Goal: Task Accomplishment & Management: Manage account settings

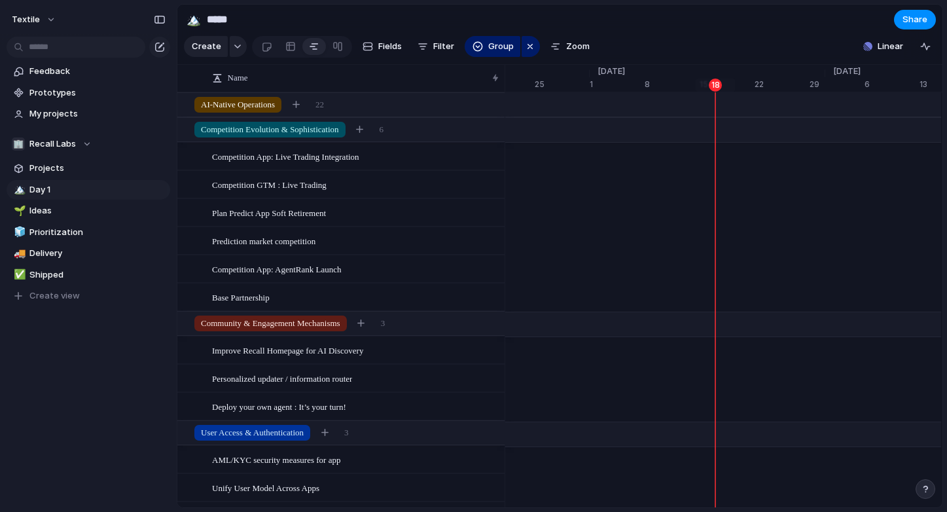
scroll to position [0, 8520]
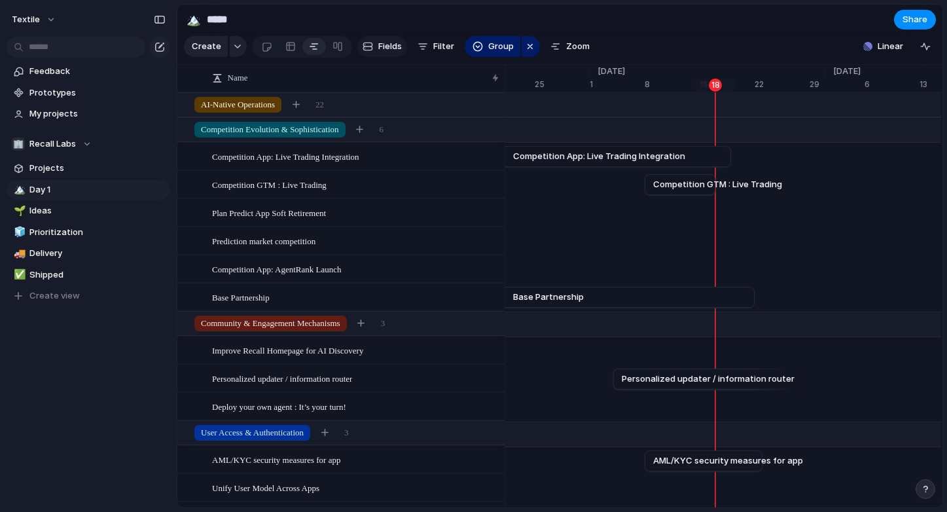
click at [378, 46] on span "Fields" at bounding box center [390, 46] width 24 height 13
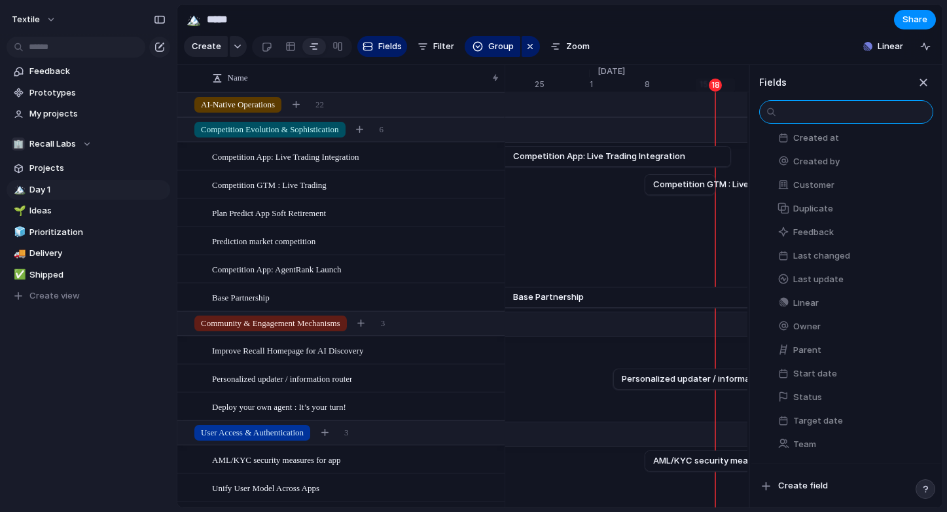
scroll to position [0, 0]
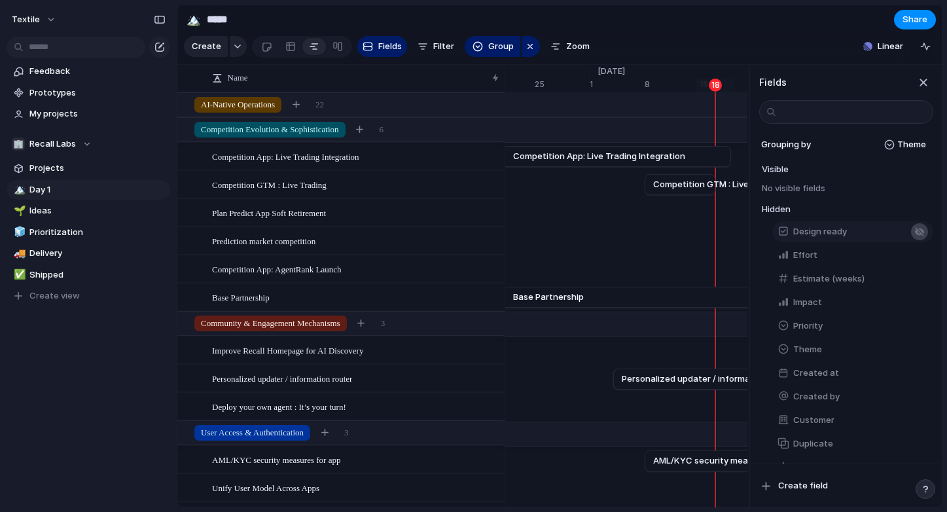
click at [919, 232] on div "button" at bounding box center [919, 231] width 10 height 10
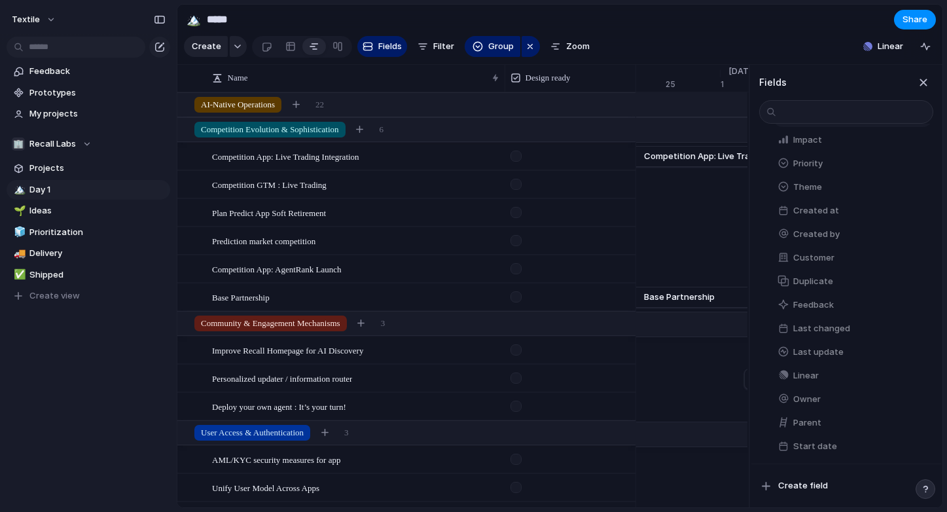
scroll to position [147, 0]
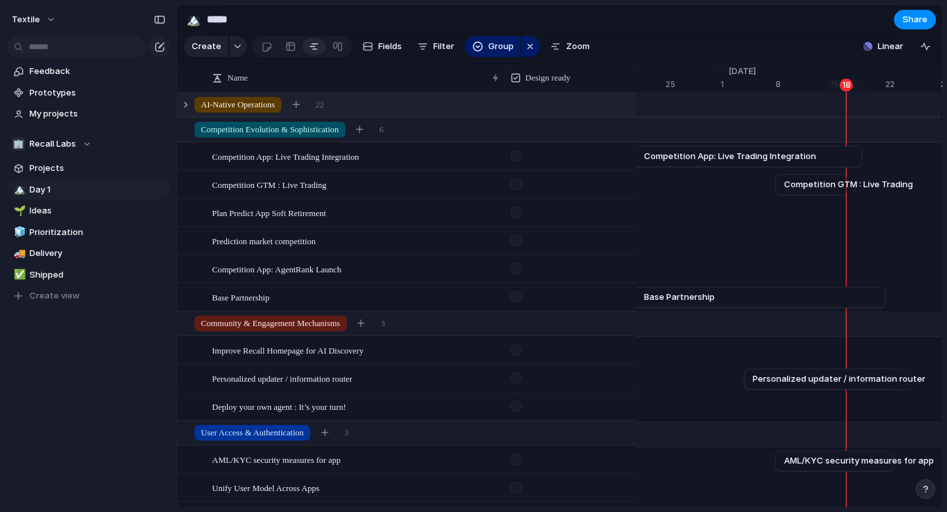
click at [548, 103] on div "AI-Native Operations 22" at bounding box center [407, 105] width 461 height 24
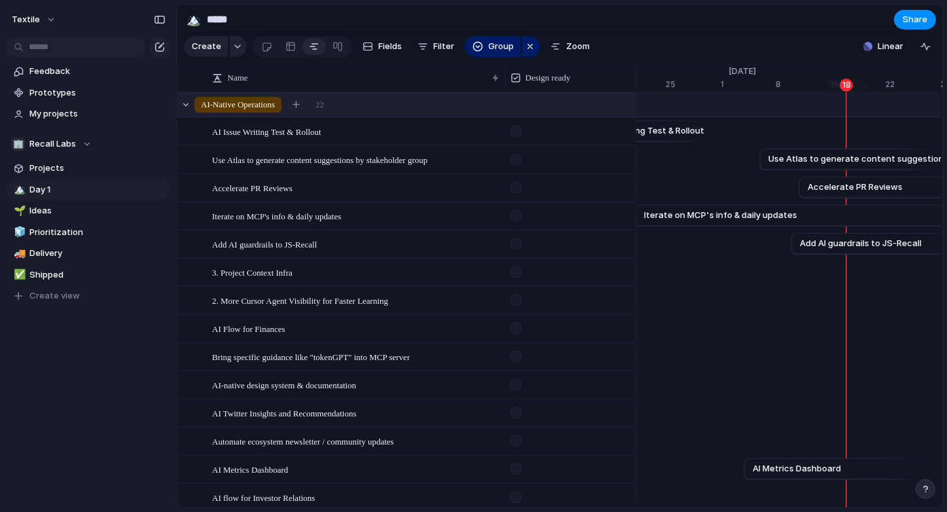
click at [550, 107] on div "AI-Native Operations 22" at bounding box center [407, 105] width 461 height 24
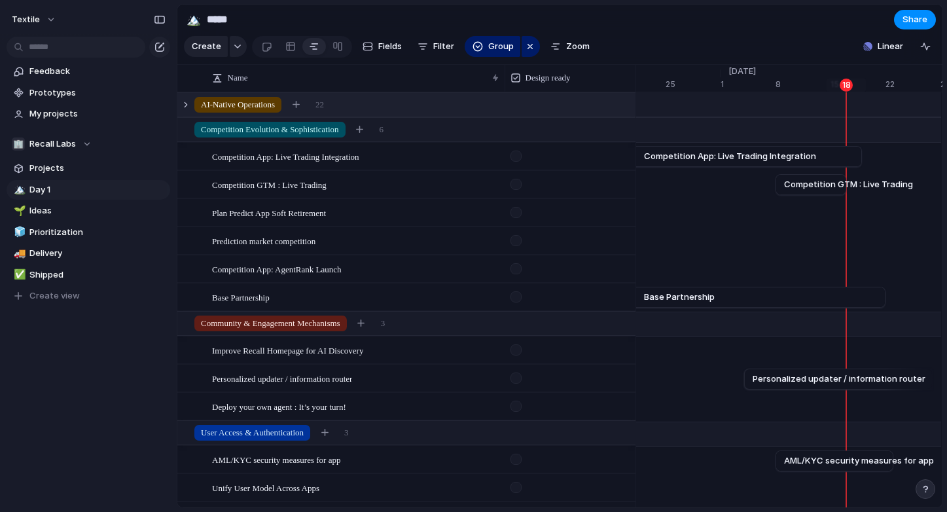
click at [550, 107] on div "AI-Native Operations 22" at bounding box center [407, 105] width 461 height 24
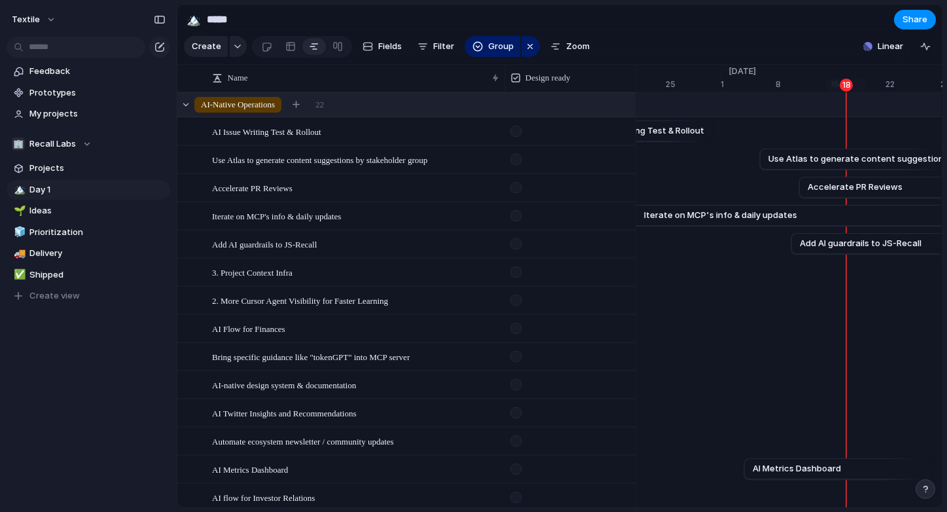
click at [550, 107] on div "AI-Native Operations 22" at bounding box center [407, 105] width 461 height 24
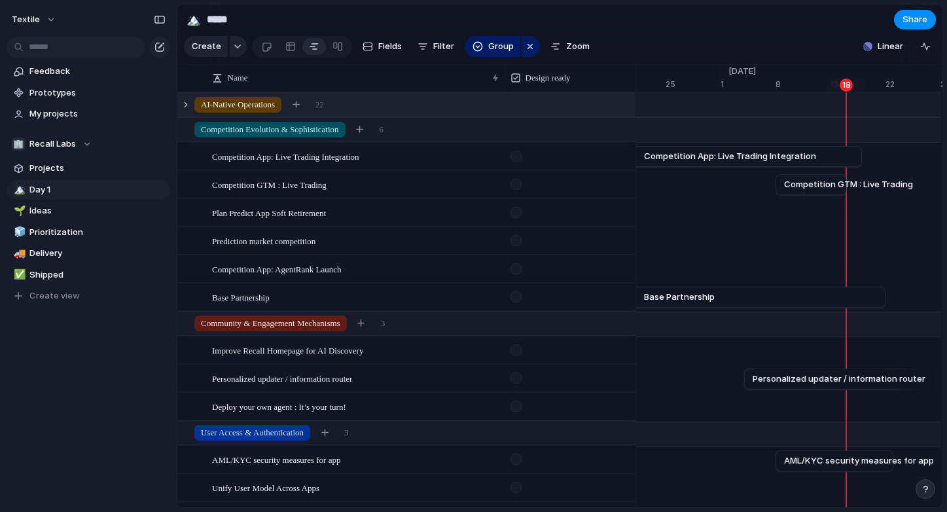
click at [556, 151] on div at bounding box center [570, 152] width 130 height 18
click at [537, 157] on div at bounding box center [570, 152] width 130 height 18
click at [389, 164] on div "Competition App: Live Trading Integration" at bounding box center [356, 156] width 288 height 27
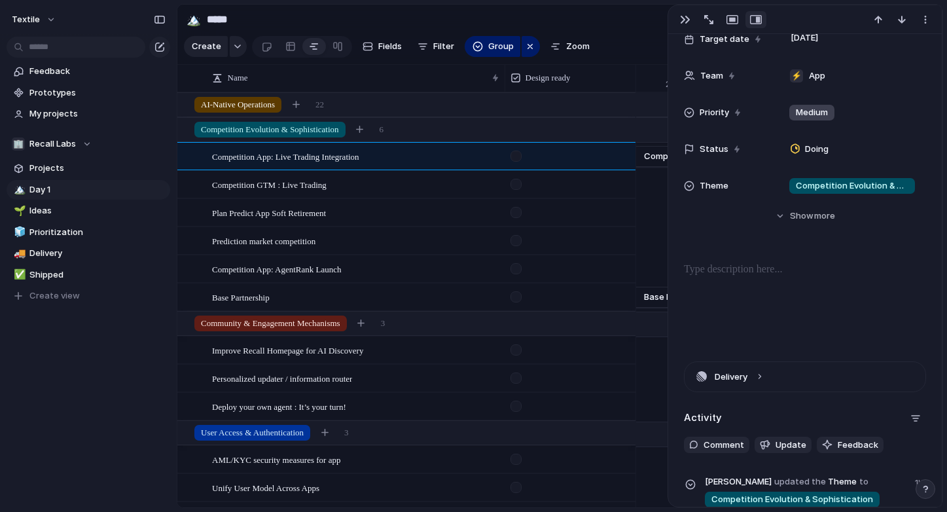
scroll to position [160, 0]
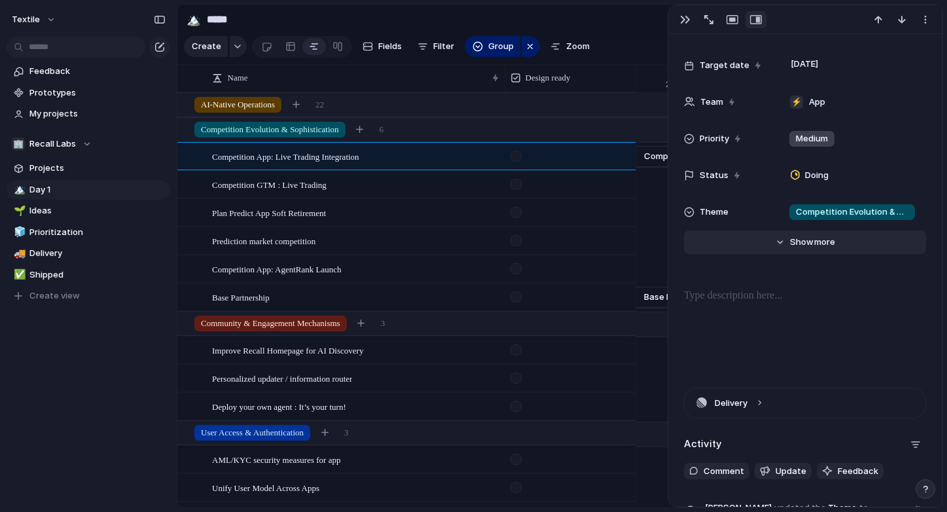
click at [812, 241] on div "Hide Show more" at bounding box center [812, 242] width 45 height 13
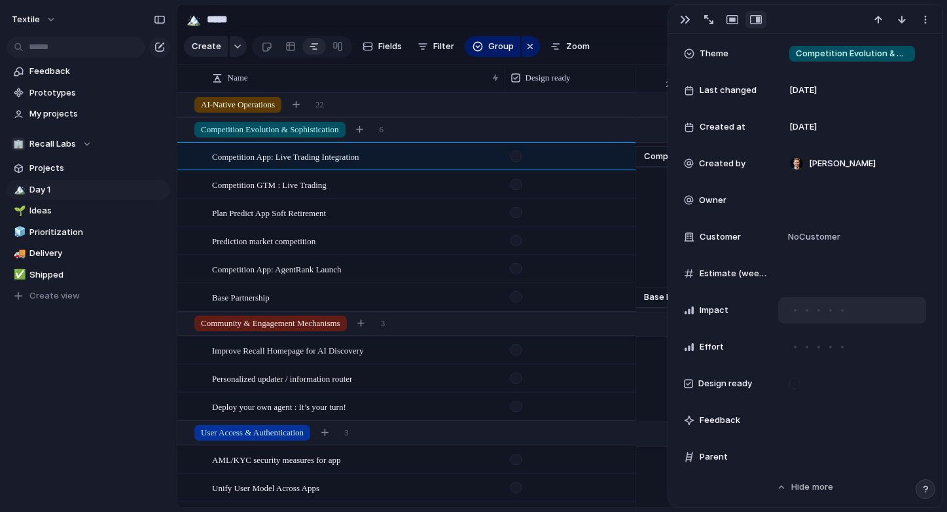
scroll to position [324, 0]
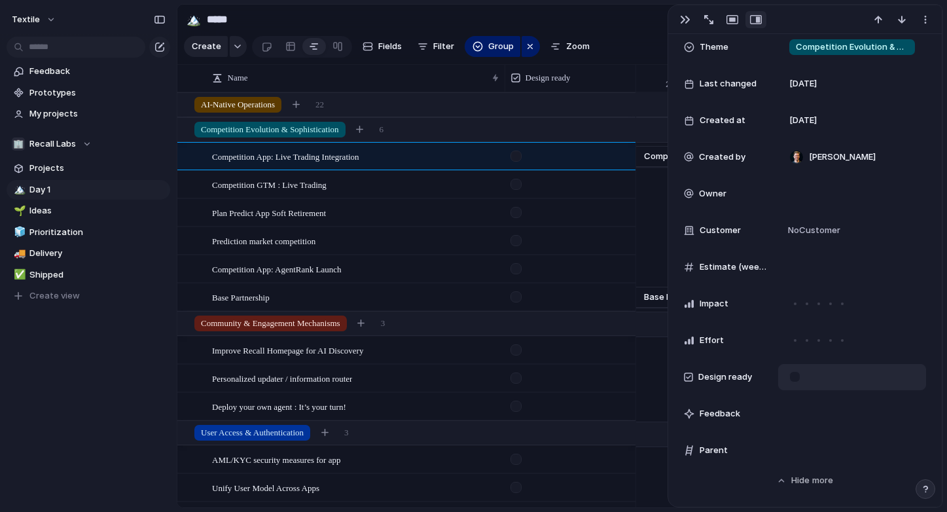
click at [813, 381] on div at bounding box center [852, 377] width 148 height 26
click at [837, 376] on div at bounding box center [852, 377] width 148 height 26
click at [824, 377] on div at bounding box center [852, 377] width 148 height 26
click at [831, 382] on div at bounding box center [852, 377] width 148 height 26
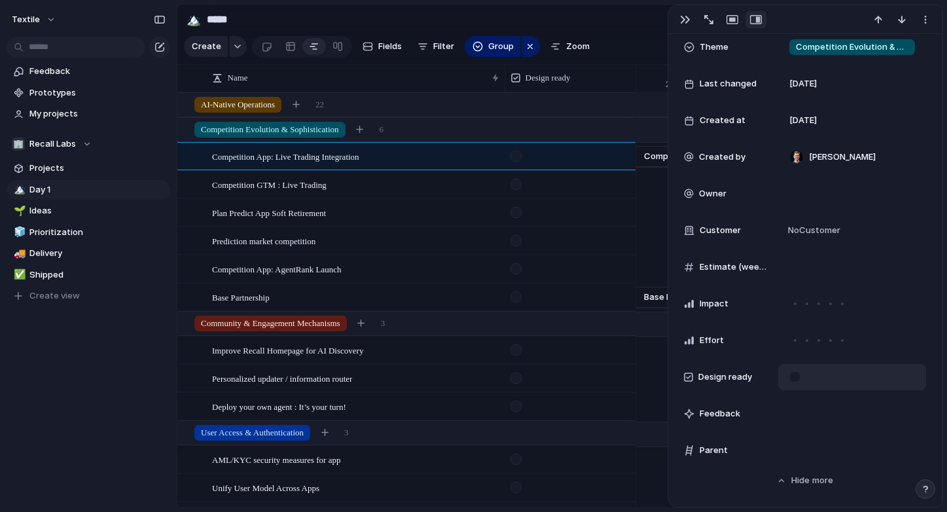
click at [849, 374] on div at bounding box center [852, 377] width 148 height 26
click at [826, 225] on span "No Customer" at bounding box center [812, 230] width 56 height 13
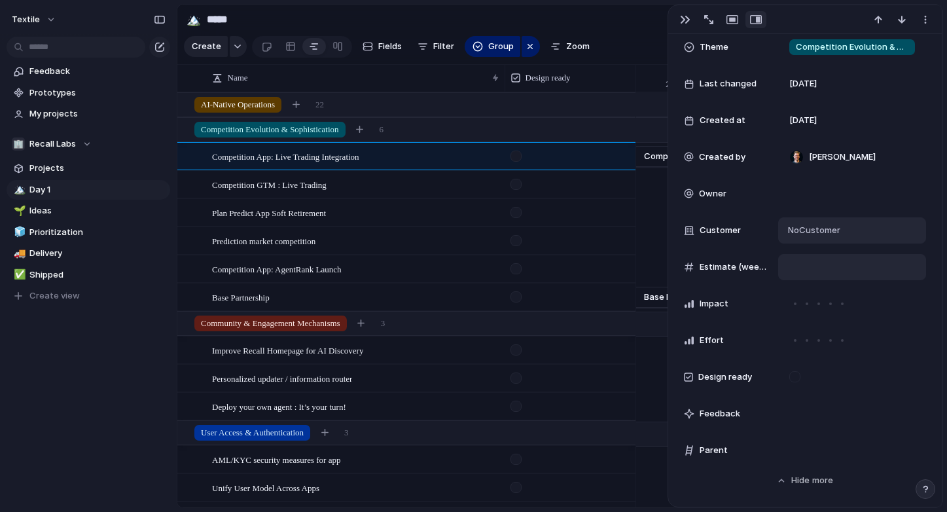
click at [807, 265] on div at bounding box center [852, 267] width 136 height 14
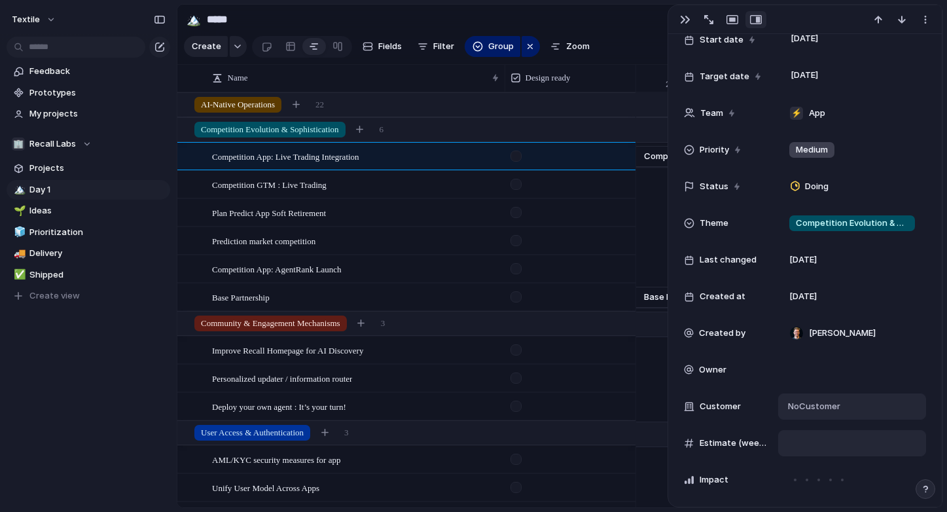
scroll to position [0, 0]
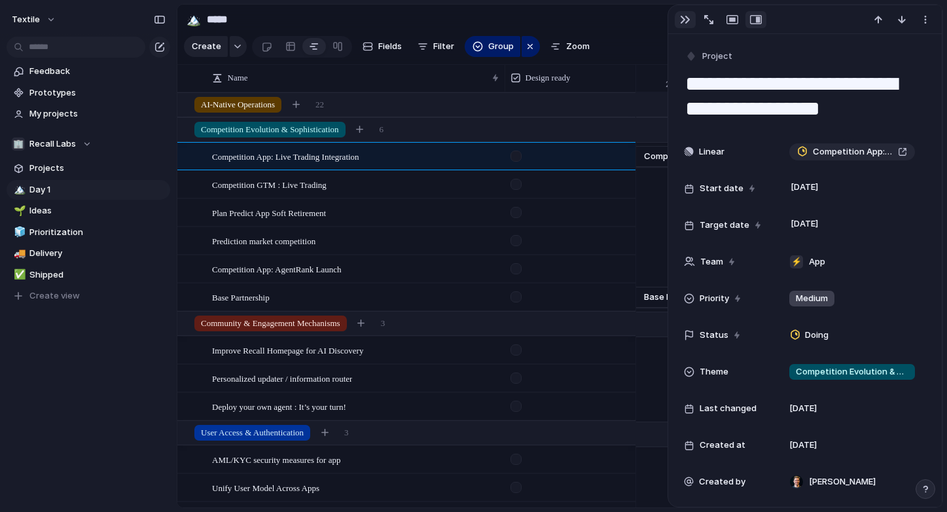
click at [680, 14] on button "button" at bounding box center [685, 19] width 21 height 17
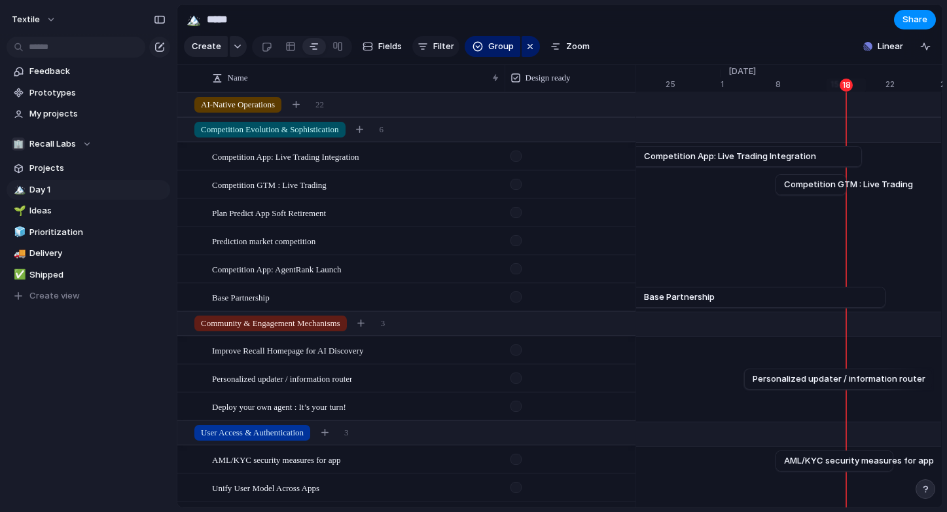
click at [438, 44] on span "Filter" at bounding box center [443, 46] width 21 height 13
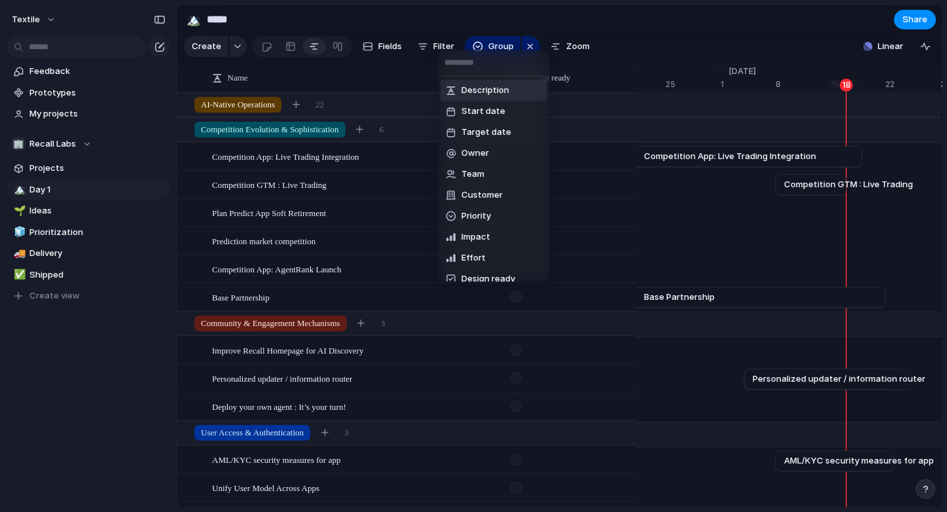
click at [432, 45] on div "Description Start date Target date Owner Team Customer Priority Impact Effort D…" at bounding box center [473, 256] width 947 height 512
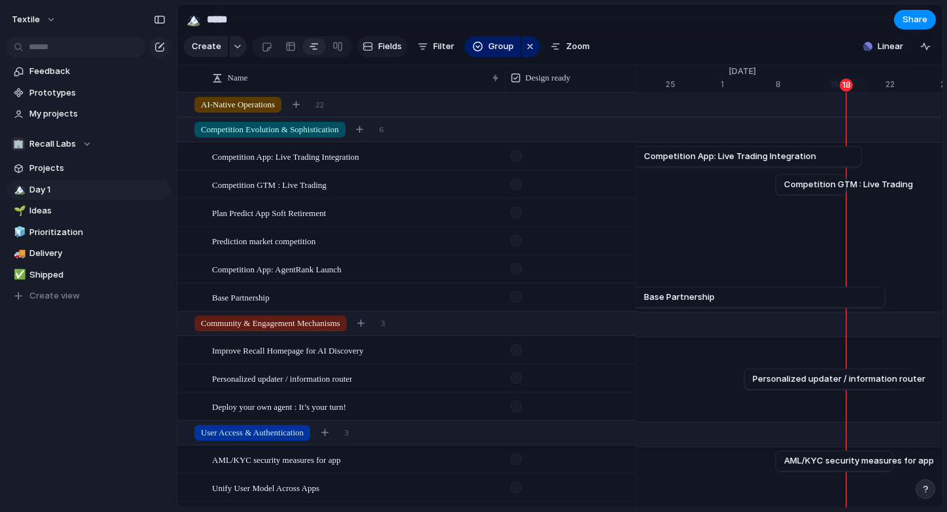
click at [368, 45] on div "button" at bounding box center [367, 46] width 10 height 10
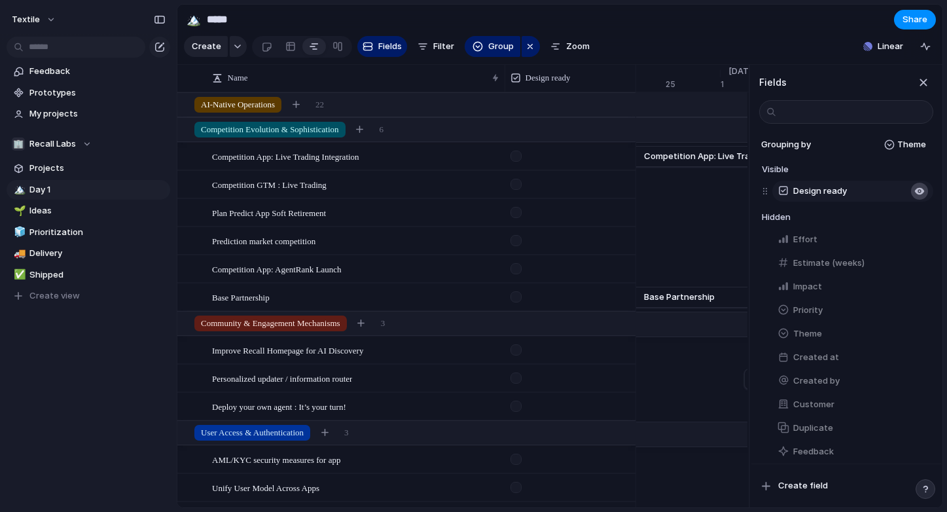
click at [919, 195] on div "button" at bounding box center [919, 191] width 10 height 10
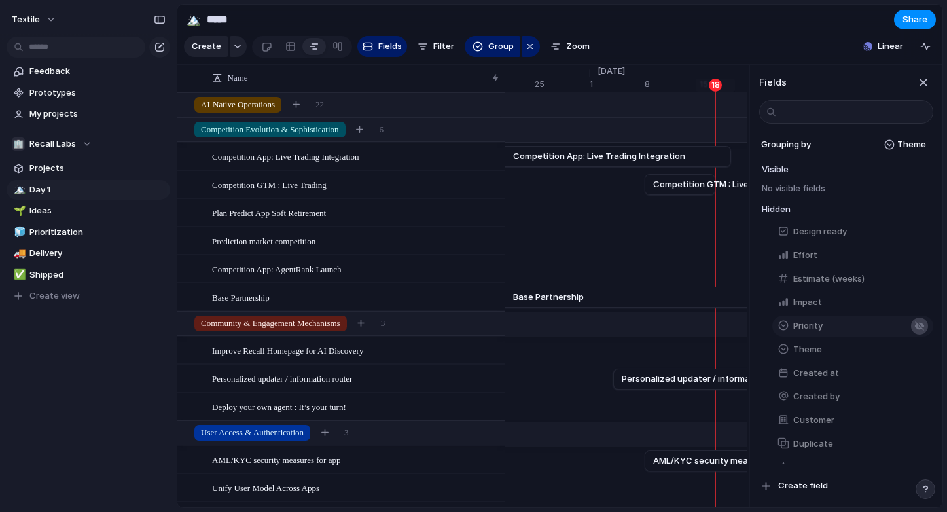
click at [915, 330] on div "button" at bounding box center [919, 326] width 10 height 10
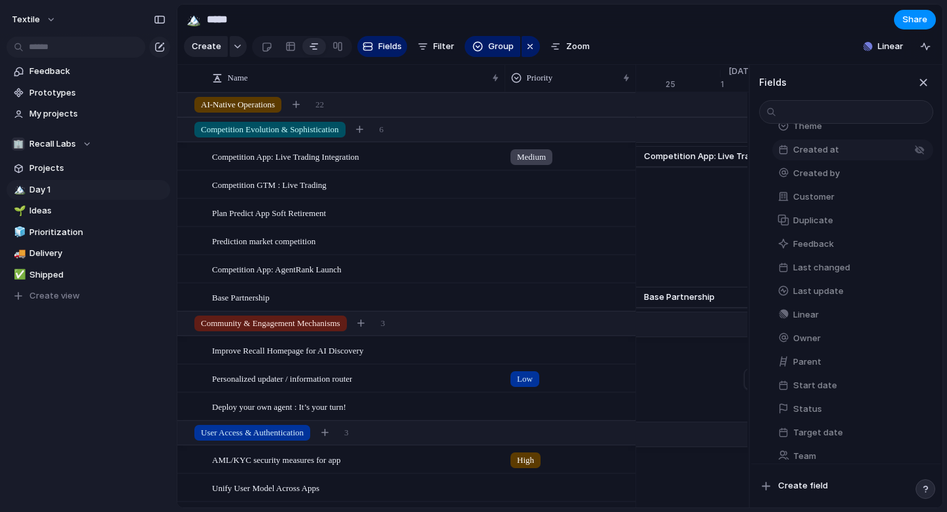
scroll to position [220, 0]
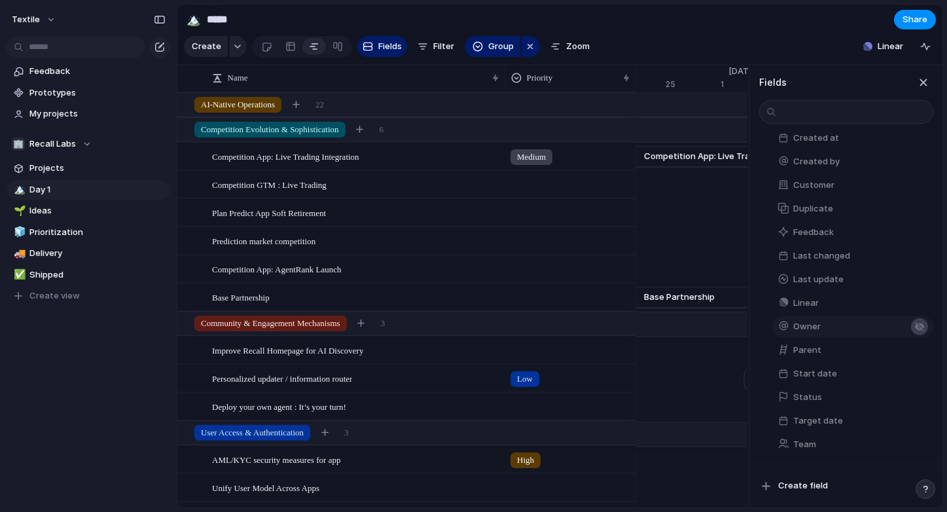
click at [914, 323] on div "button" at bounding box center [919, 326] width 10 height 10
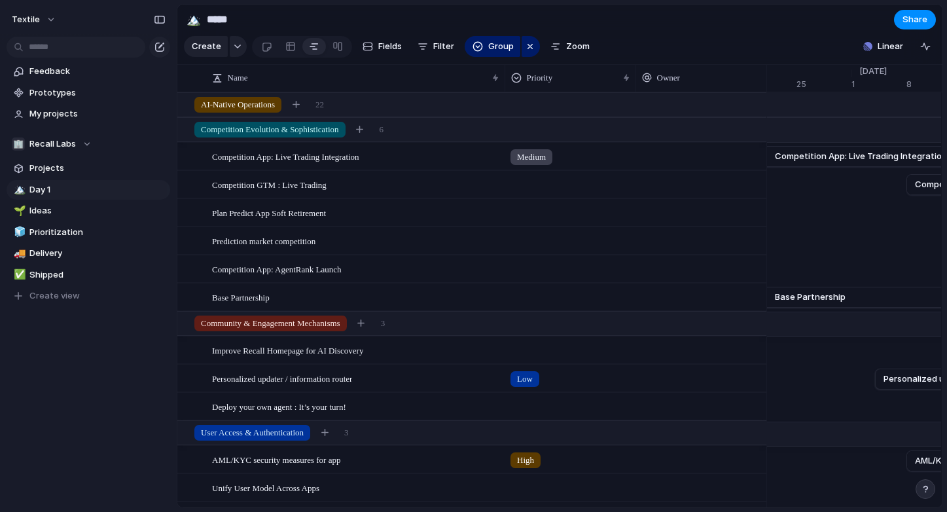
click at [724, 26] on section "🏔️ ***** Share" at bounding box center [559, 19] width 765 height 29
click at [666, 105] on div "AI-Native Operations 22" at bounding box center [472, 105] width 591 height 24
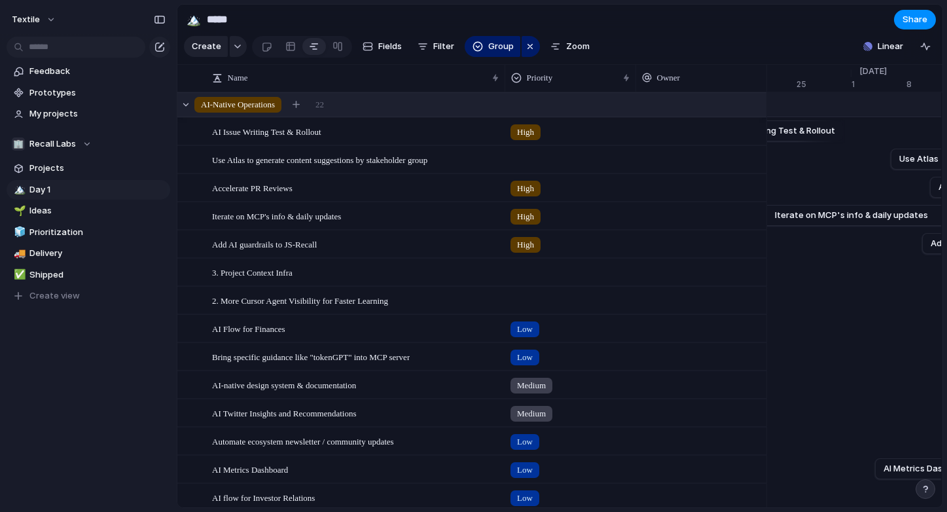
click at [667, 103] on div "AI-Native Operations 22" at bounding box center [472, 105] width 591 height 24
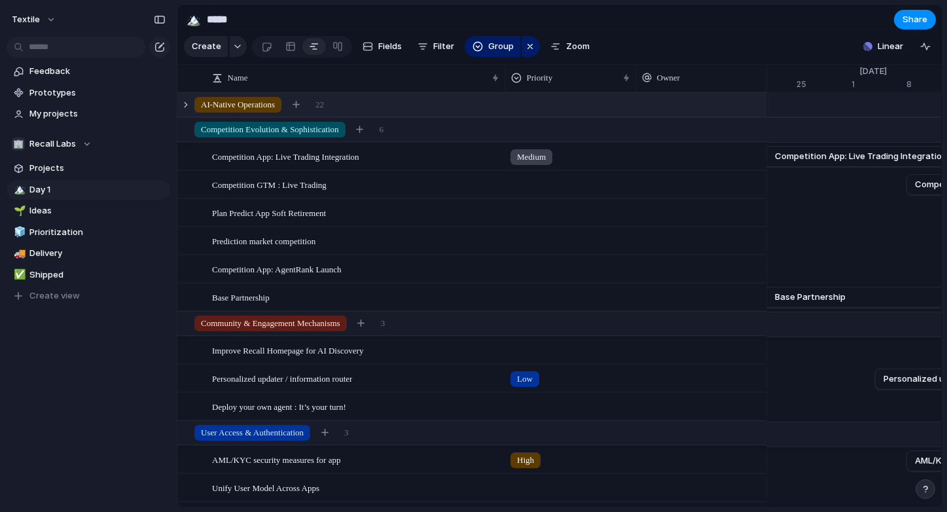
click at [669, 163] on div at bounding box center [700, 156] width 131 height 27
click at [372, 168] on div "[PERSON_NAME]" at bounding box center [473, 256] width 947 height 512
click at [484, 161] on div at bounding box center [487, 157] width 22 height 17
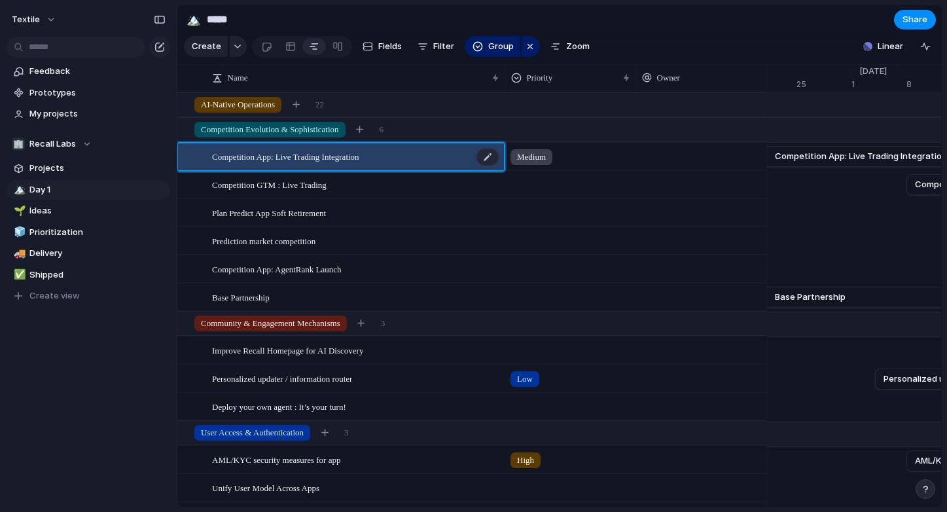
click at [362, 146] on div "Competition App: Live Trading Integration" at bounding box center [356, 156] width 288 height 27
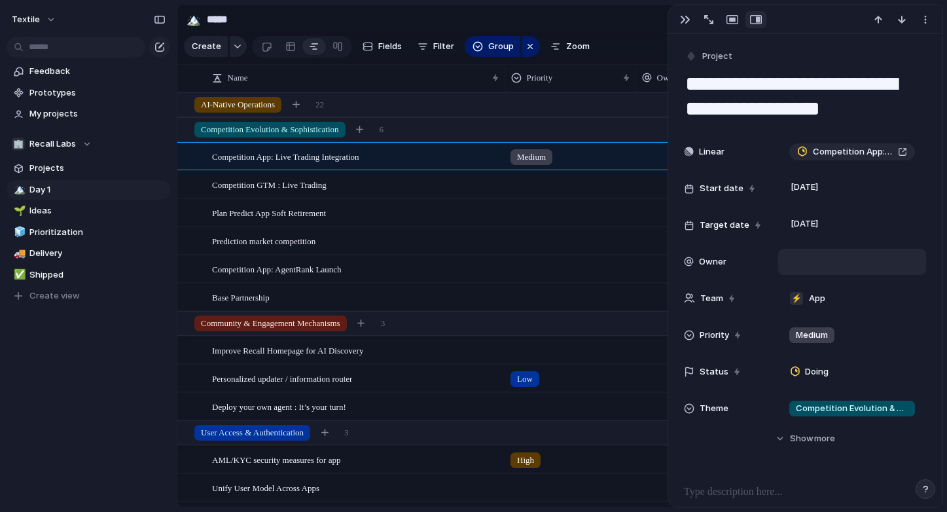
click at [816, 268] on div at bounding box center [852, 261] width 136 height 14
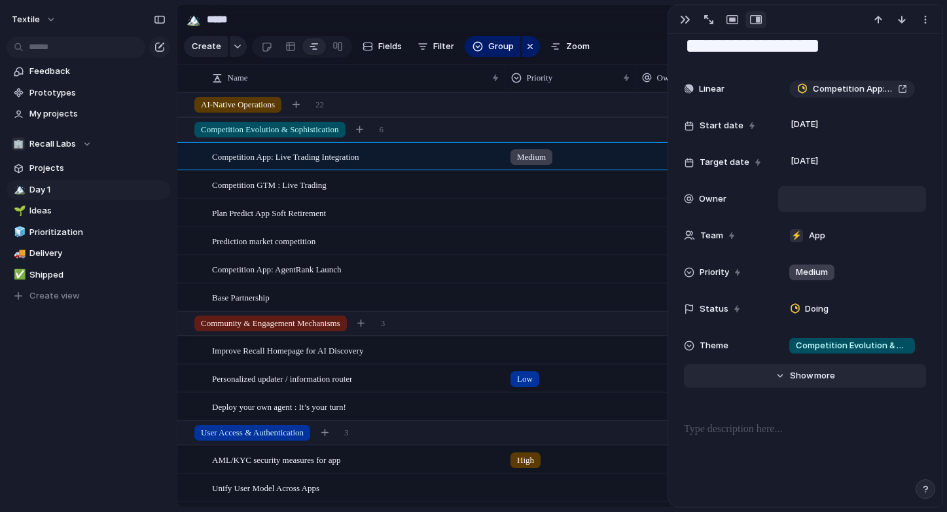
scroll to position [63, 0]
click at [823, 369] on span "more" at bounding box center [824, 374] width 21 height 13
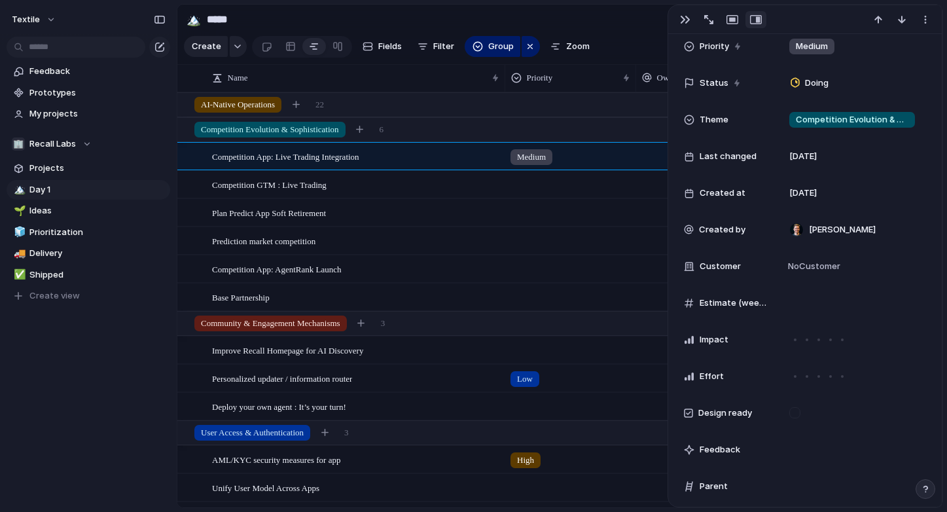
scroll to position [0, 0]
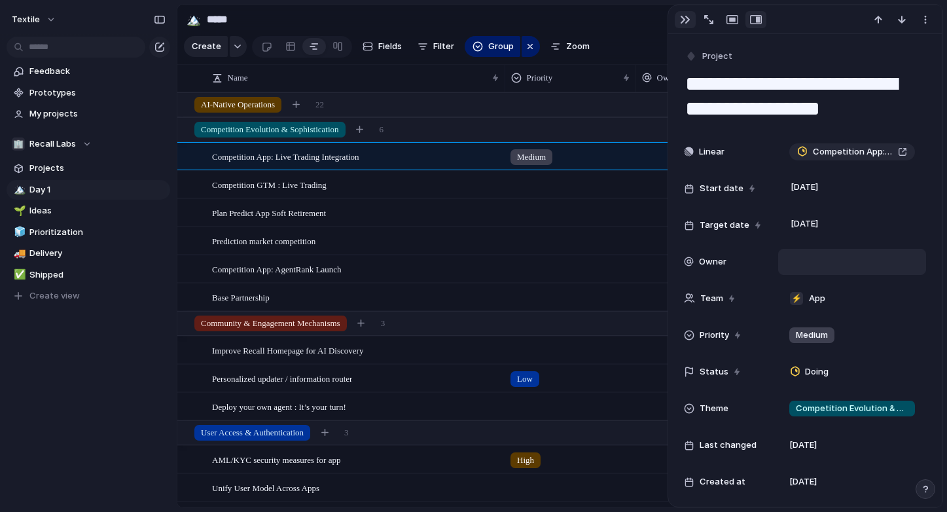
click at [685, 17] on div "button" at bounding box center [685, 19] width 10 height 10
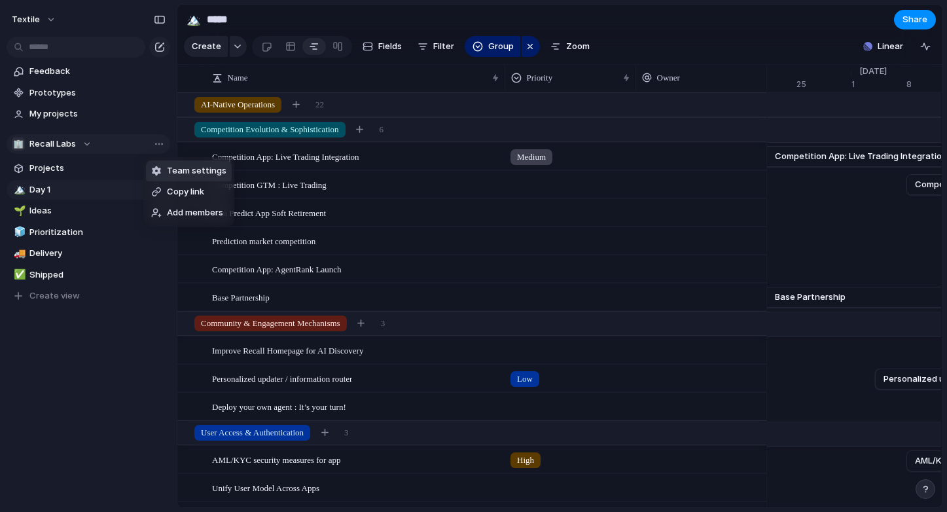
click at [183, 169] on span "Team settings" at bounding box center [197, 170] width 60 height 13
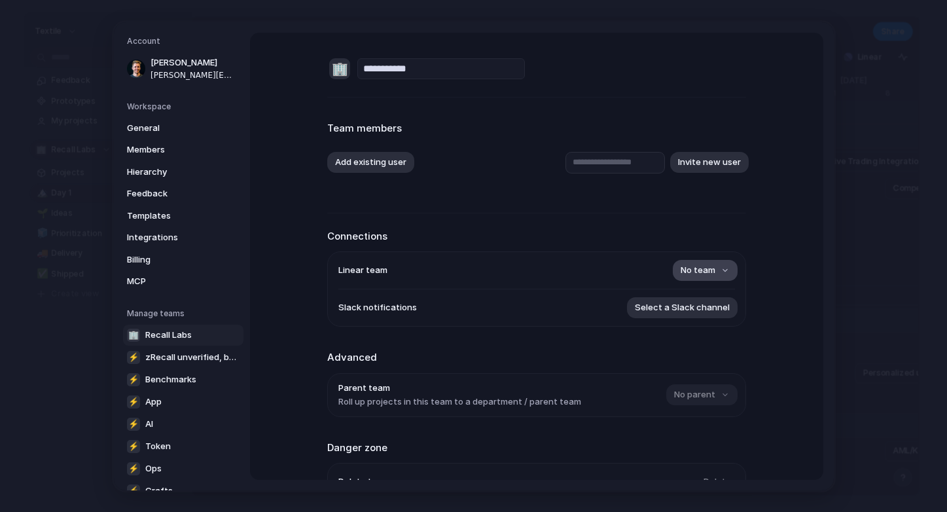
click at [726, 275] on button "No team" at bounding box center [705, 270] width 65 height 21
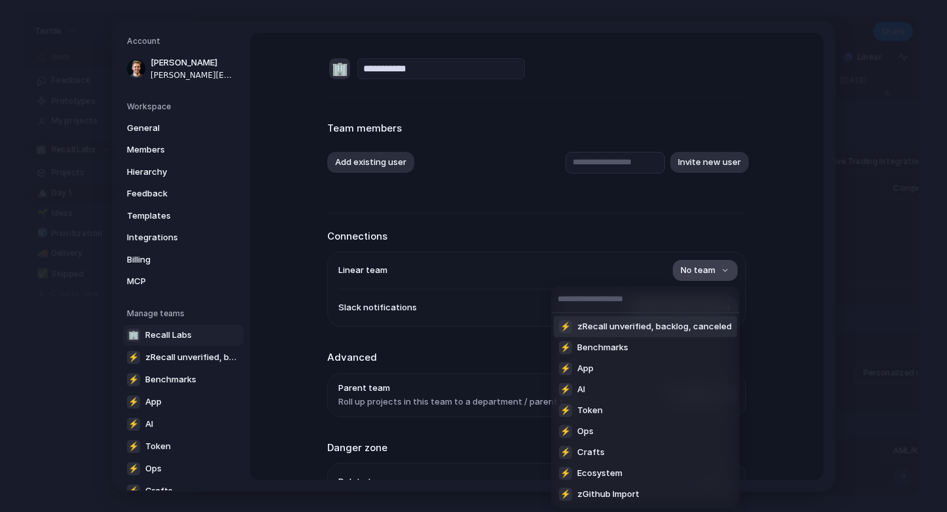
click at [726, 275] on div "⚡ zRecall unverified, backlog, canceled ⚡ Benchmarks ⚡ App ⚡ AI ⚡ Token ⚡ Ops ⚡…" at bounding box center [473, 256] width 947 height 512
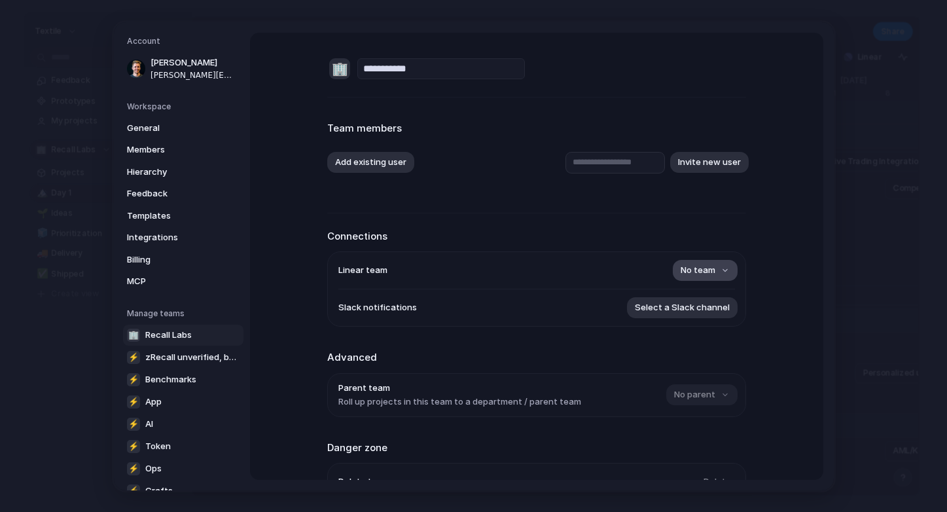
click at [726, 275] on button "No team" at bounding box center [705, 270] width 65 height 21
click at [726, 275] on div "⚡ zRecall unverified, backlog, canceled ⚡ Benchmarks ⚡ App ⚡ AI ⚡ Token ⚡ Ops ⚡…" at bounding box center [473, 256] width 947 height 512
click at [162, 169] on span "Hierarchy" at bounding box center [169, 171] width 84 height 13
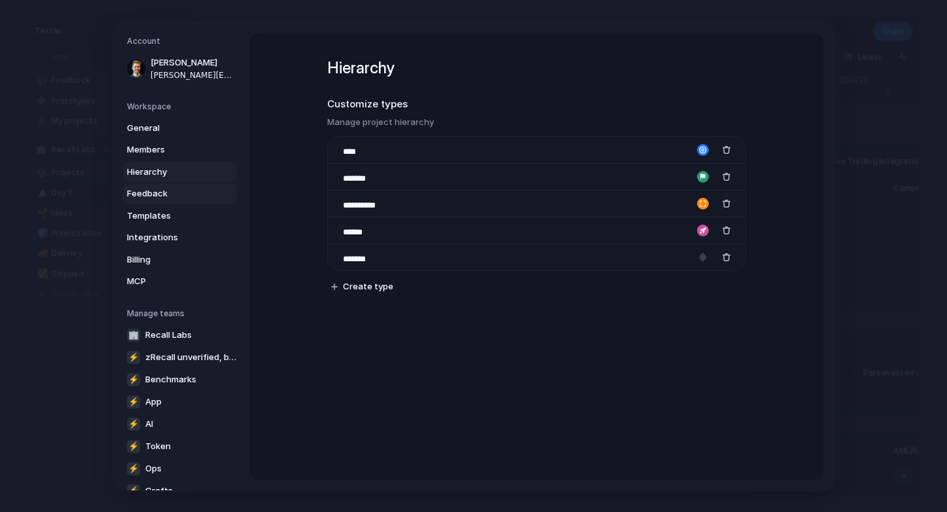
click at [168, 189] on span "Feedback" at bounding box center [169, 193] width 84 height 13
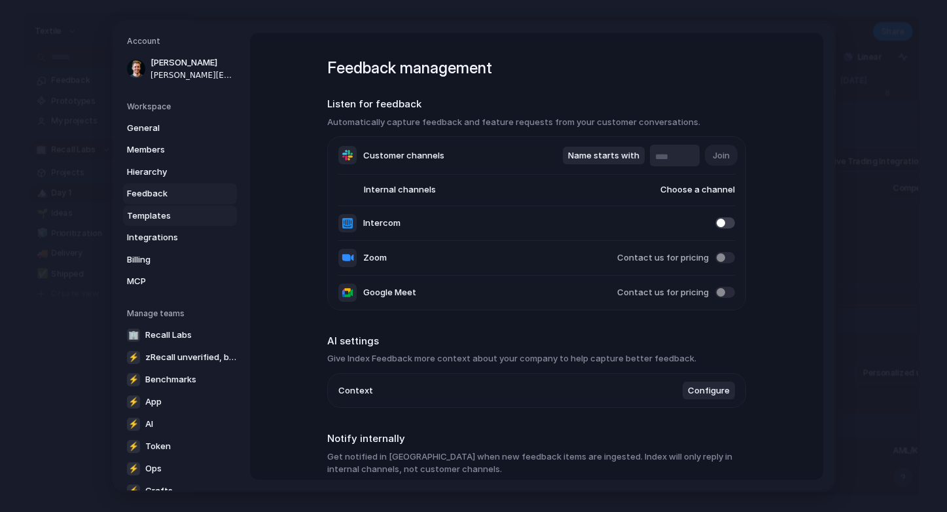
click at [160, 212] on span "Templates" at bounding box center [169, 215] width 84 height 13
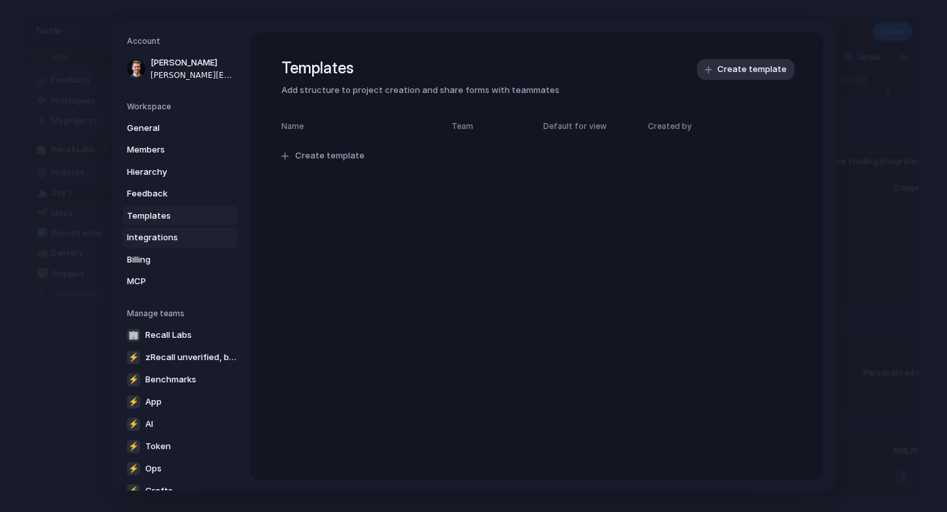
click at [164, 234] on span "Integrations" at bounding box center [169, 237] width 84 height 13
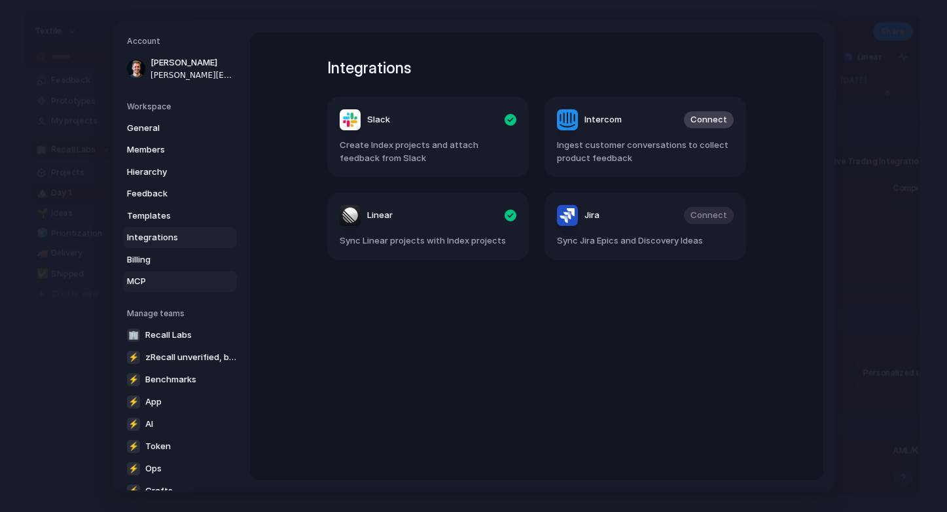
click at [175, 281] on span "MCP" at bounding box center [169, 281] width 84 height 13
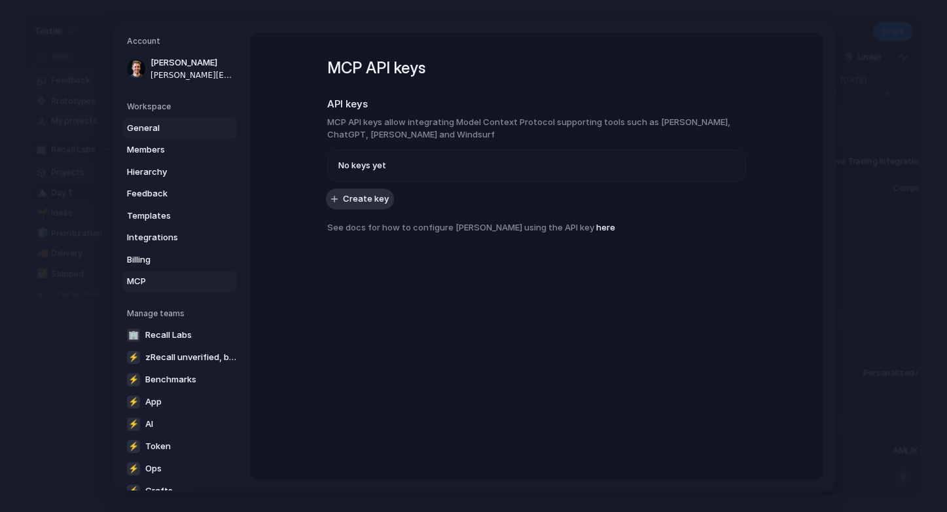
click at [145, 131] on span "General" at bounding box center [169, 127] width 84 height 13
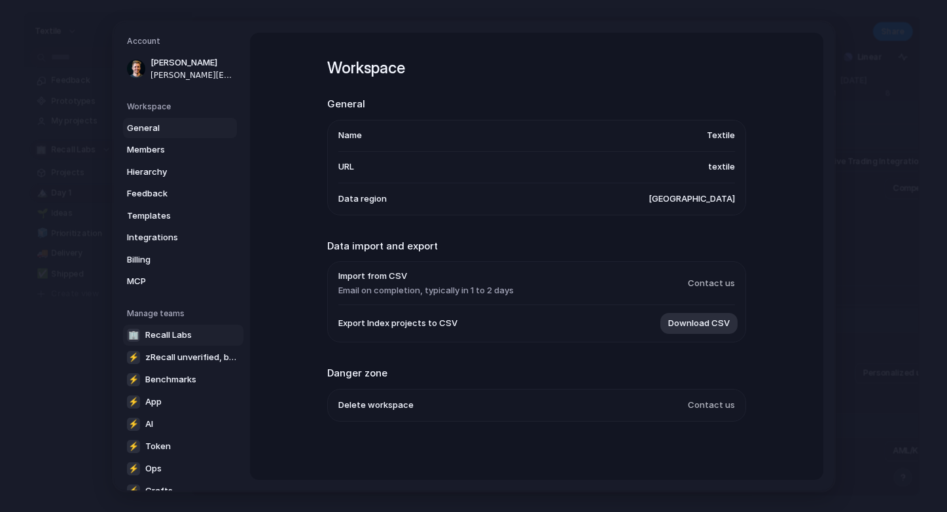
click at [186, 334] on span "Recall Labs" at bounding box center [168, 334] width 46 height 13
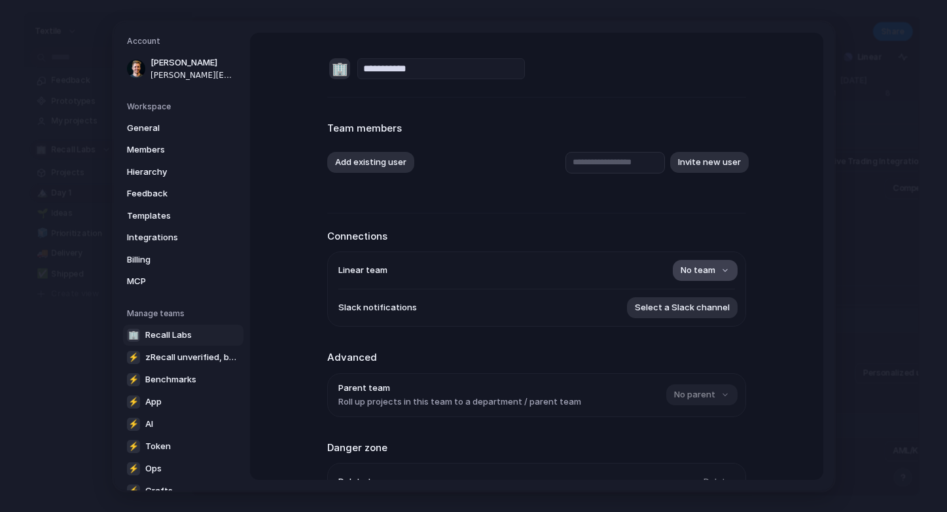
click at [714, 273] on span "No team" at bounding box center [697, 270] width 35 height 13
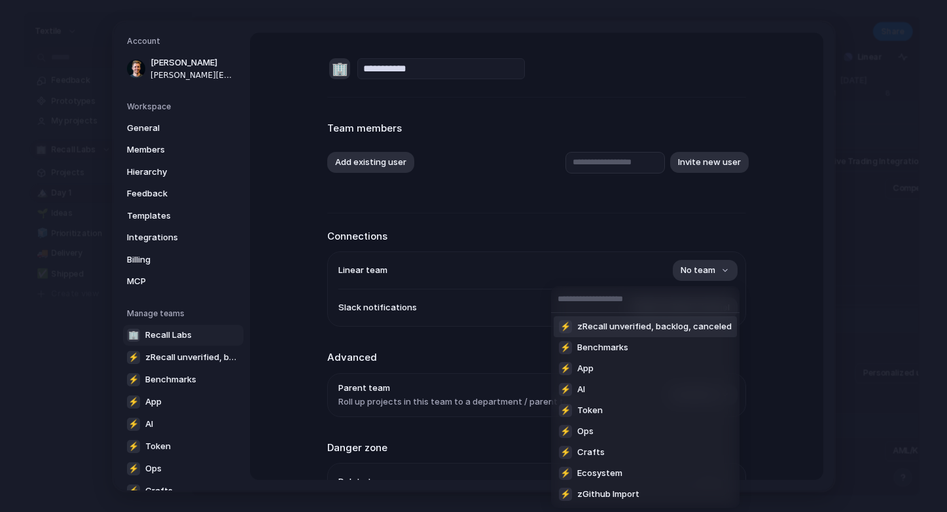
click at [861, 363] on div "⚡ zRecall unverified, backlog, canceled ⚡ Benchmarks ⚡ App ⚡ AI ⚡ Token ⚡ Ops ⚡…" at bounding box center [473, 256] width 947 height 512
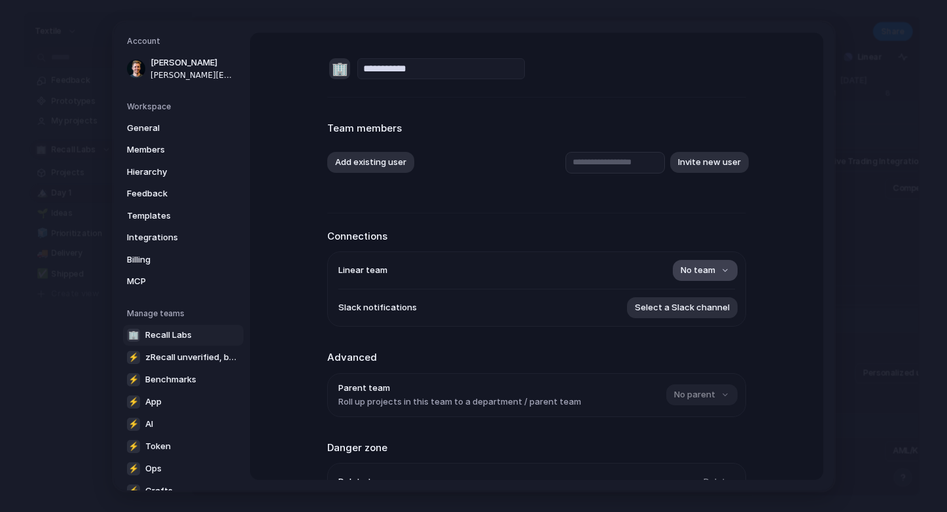
click at [715, 266] on button "No team" at bounding box center [705, 270] width 65 height 21
click at [865, 254] on div "⚡ zRecall unverified, backlog, canceled ⚡ Benchmarks ⚡ App ⚡ AI ⚡ Token ⚡ Ops ⚡…" at bounding box center [473, 256] width 947 height 512
click at [183, 332] on span "Recall Labs" at bounding box center [168, 334] width 46 height 13
click at [385, 72] on input "**********" at bounding box center [440, 68] width 167 height 21
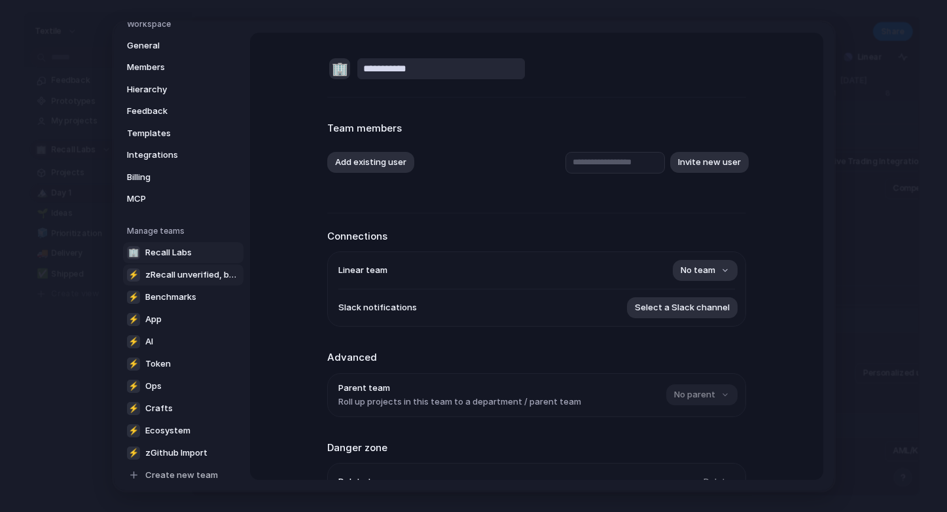
scroll to position [90, 0]
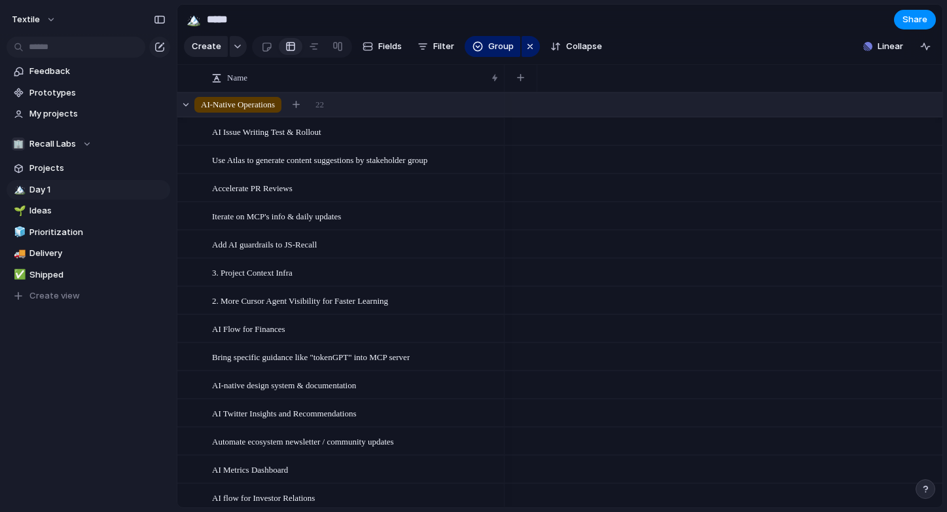
click at [241, 104] on span "AI-Native Operations" at bounding box center [238, 104] width 74 height 13
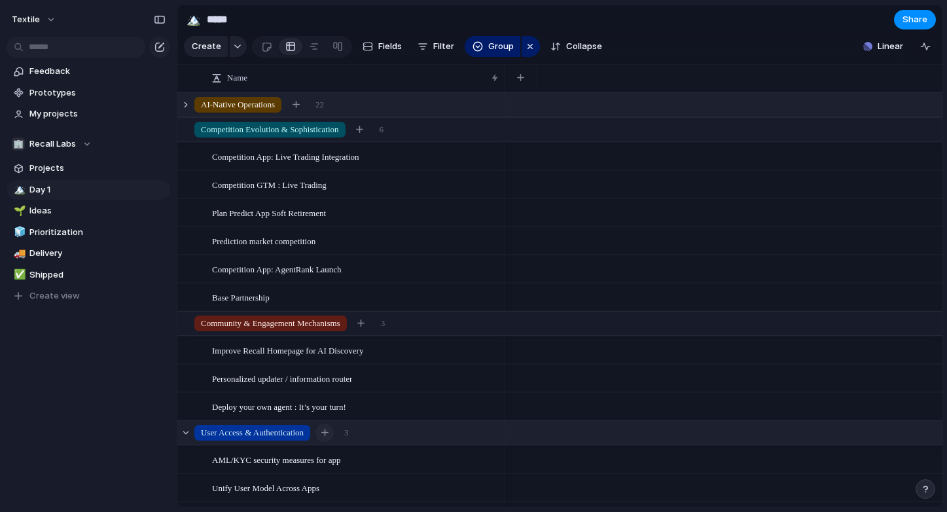
scroll to position [1, 0]
click at [302, 122] on span "Competition Evolution & Sophistication" at bounding box center [270, 128] width 138 height 13
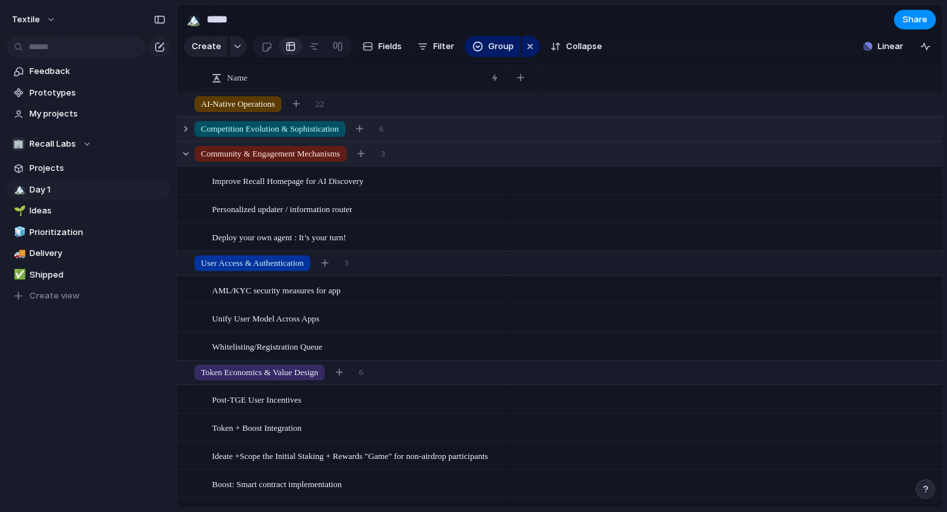
click at [294, 157] on span "Community & Engagement Mechanisms" at bounding box center [270, 153] width 139 height 13
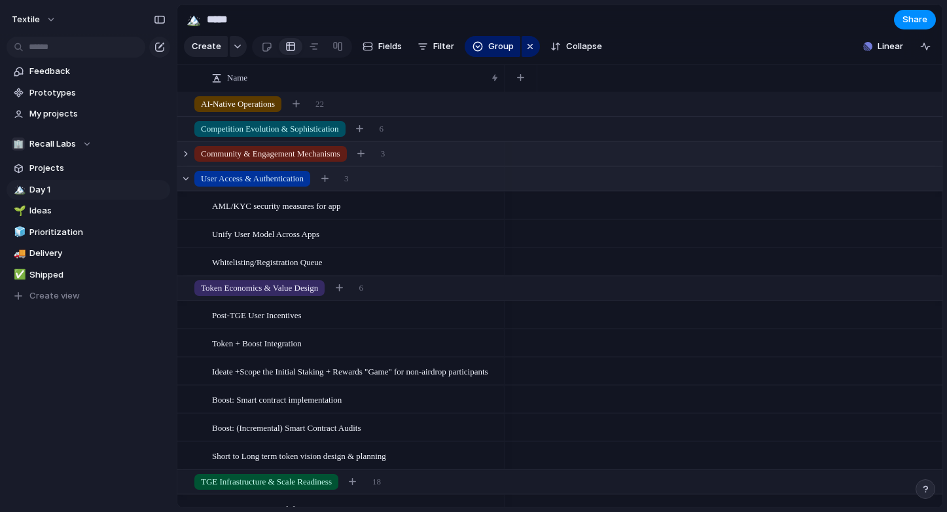
click at [290, 179] on span "User Access & Authentication" at bounding box center [252, 178] width 103 height 13
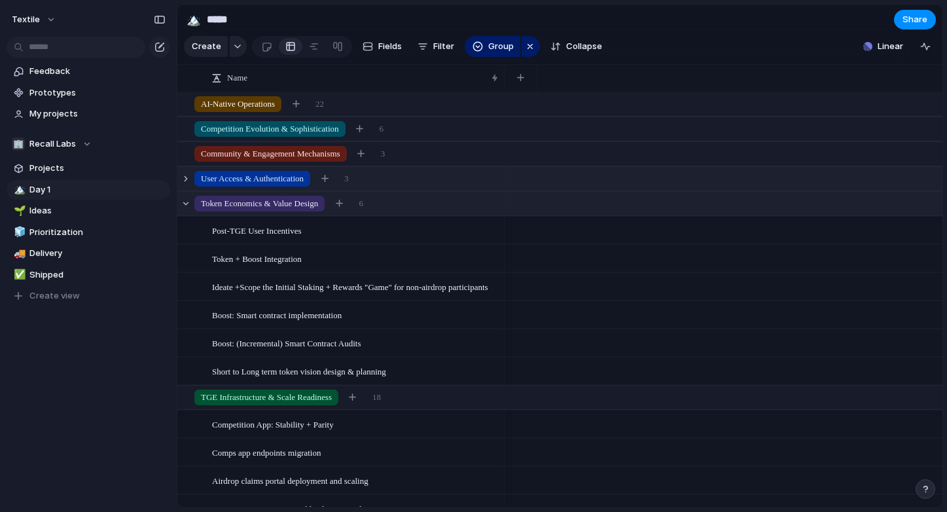
click at [301, 208] on span "Token Economics & Value Design" at bounding box center [259, 203] width 117 height 13
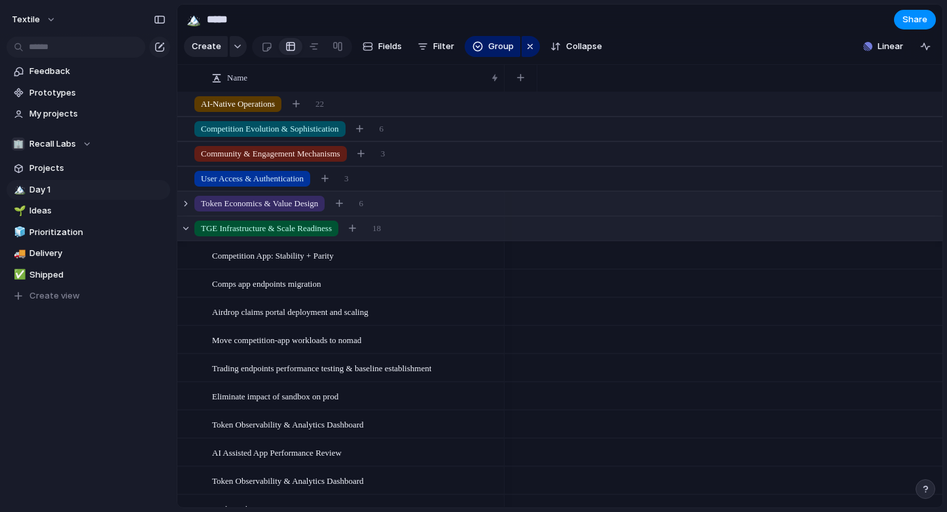
click at [300, 226] on span "TGE Infrastructure & Scale Readiness" at bounding box center [266, 228] width 131 height 13
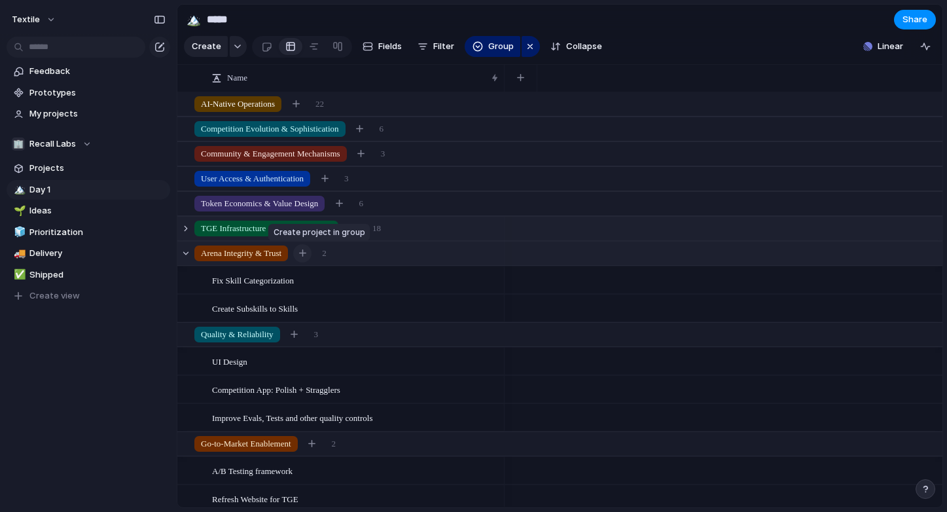
click at [306, 251] on div "button" at bounding box center [302, 252] width 7 height 7
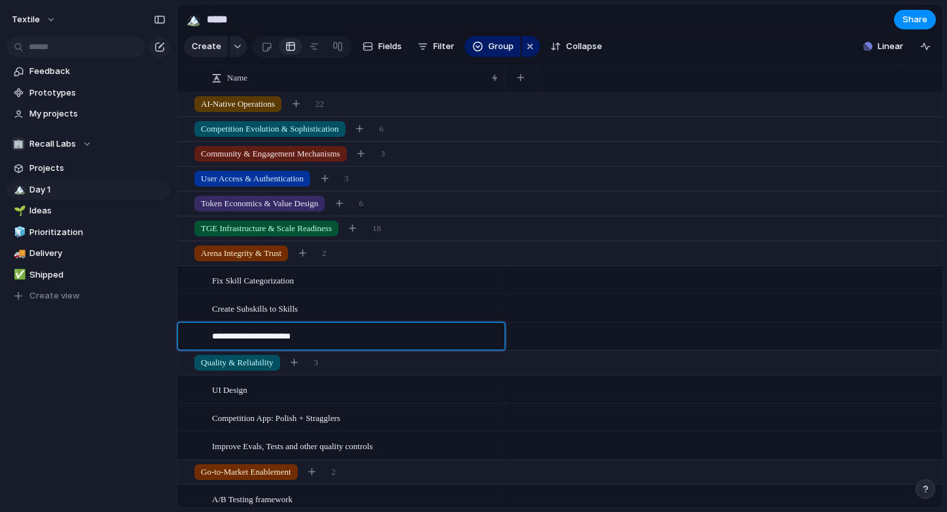
type textarea "**********"
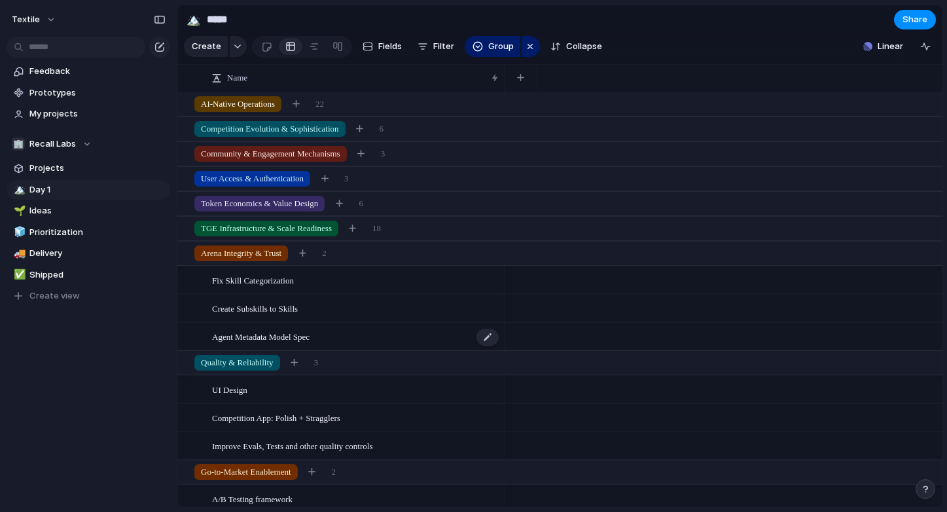
click at [297, 339] on span "Agent Metadata Model Spec" at bounding box center [260, 335] width 97 height 15
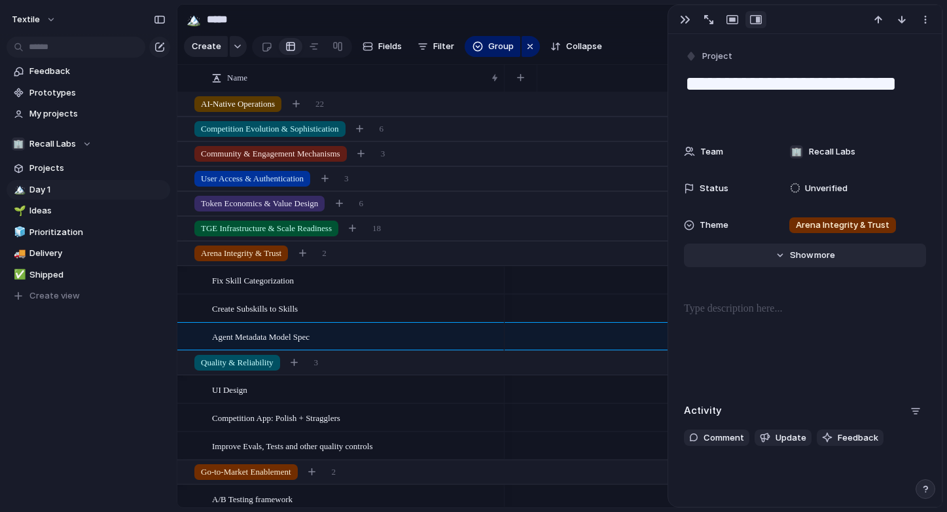
click at [807, 255] on span "Show" at bounding box center [802, 255] width 24 height 13
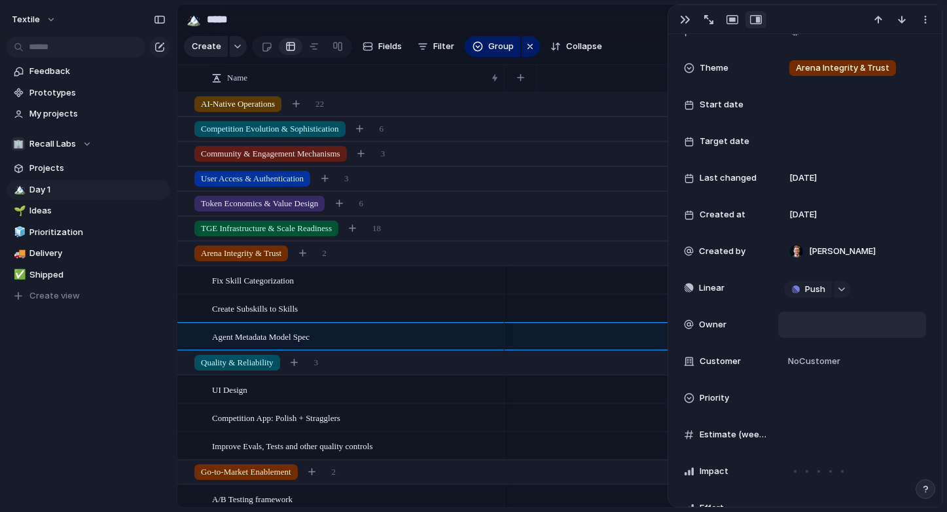
scroll to position [185, 0]
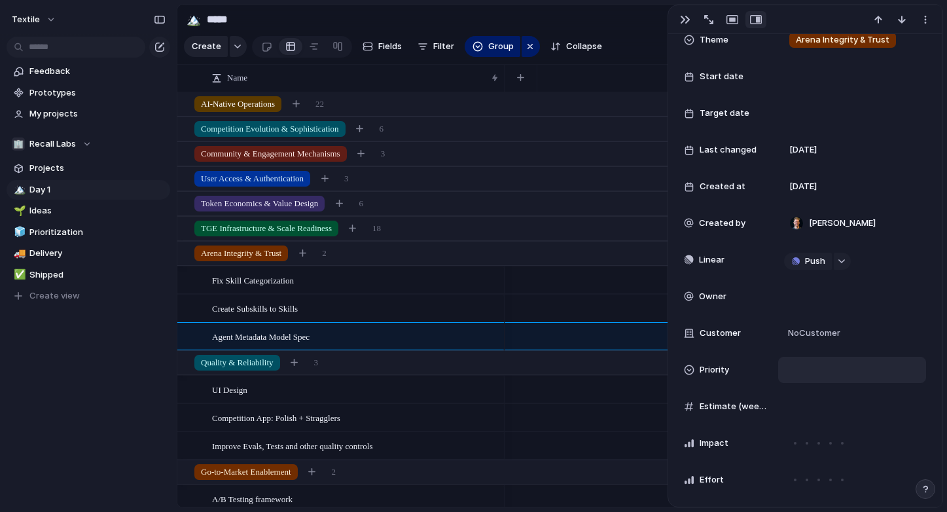
click at [796, 371] on div at bounding box center [852, 369] width 136 height 14
click at [823, 448] on span "Medium" at bounding box center [814, 450] width 32 height 13
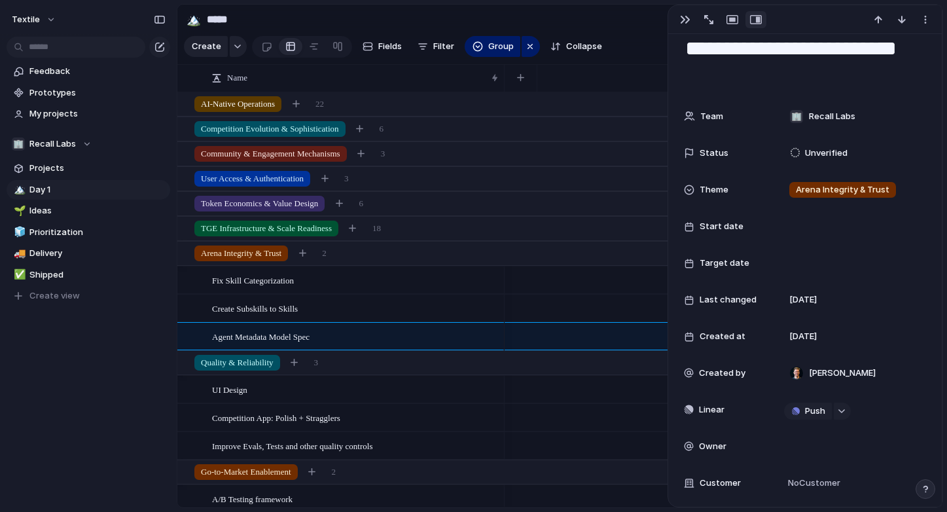
scroll to position [36, 0]
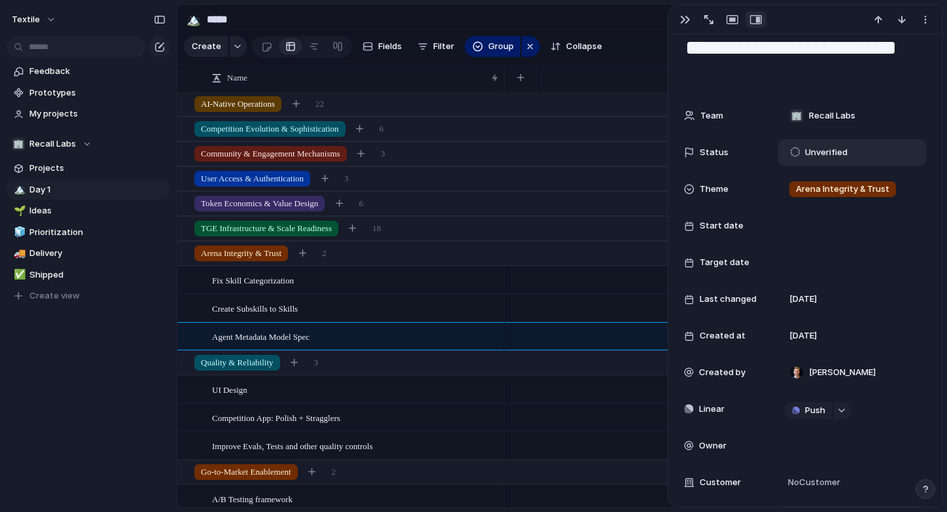
click at [809, 150] on span "Unverified" at bounding box center [826, 152] width 43 height 13
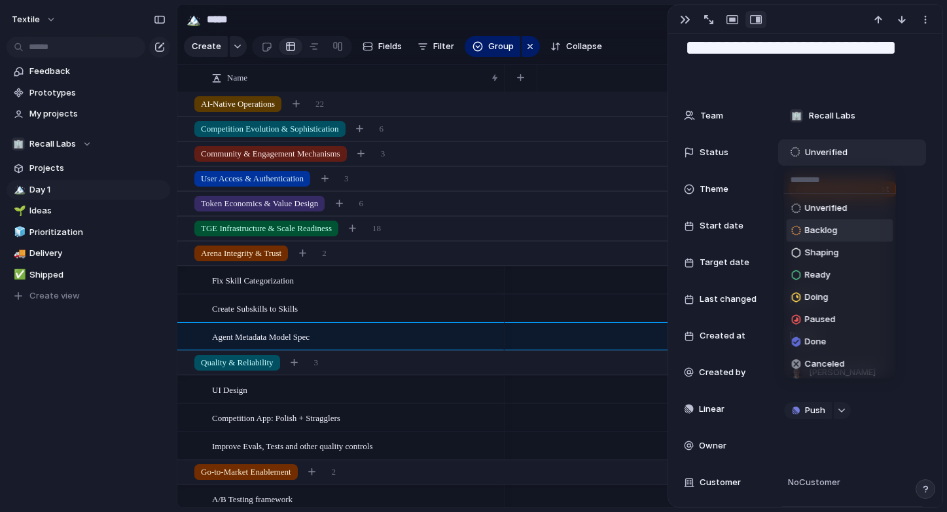
click at [819, 230] on span "Backlog" at bounding box center [821, 230] width 33 height 13
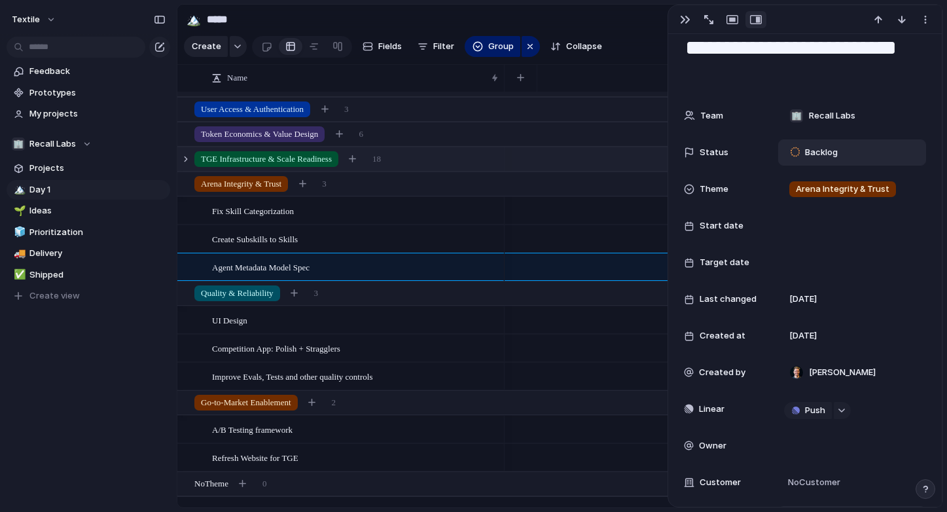
scroll to position [0, 0]
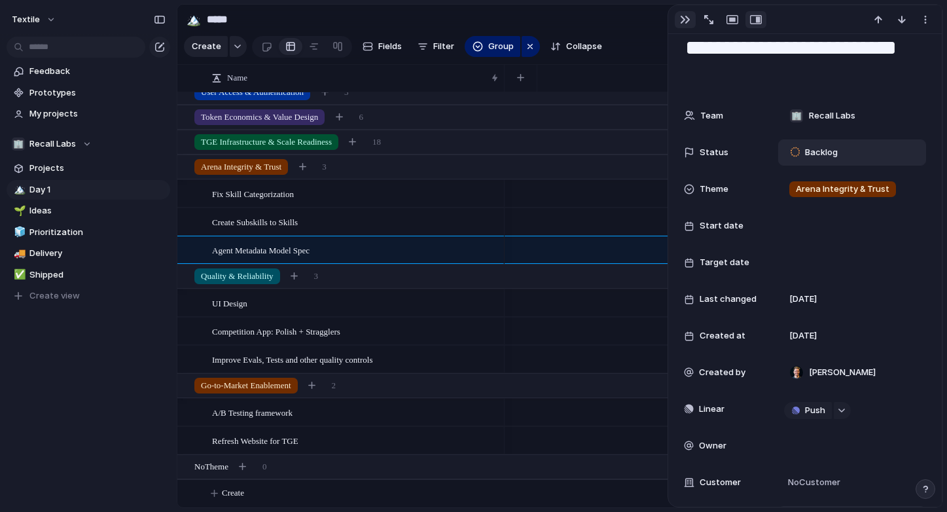
click at [684, 24] on div "button" at bounding box center [685, 19] width 10 height 10
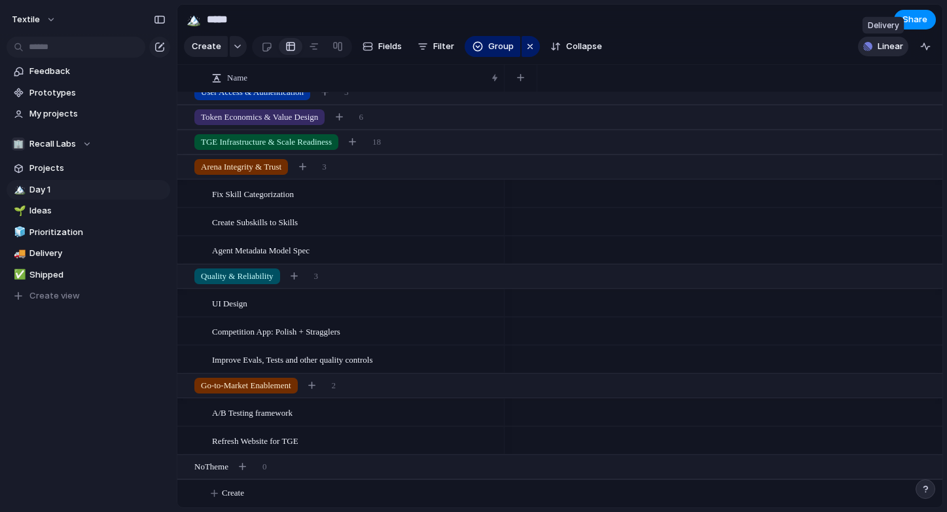
click at [898, 51] on span "Linear" at bounding box center [890, 46] width 26 height 13
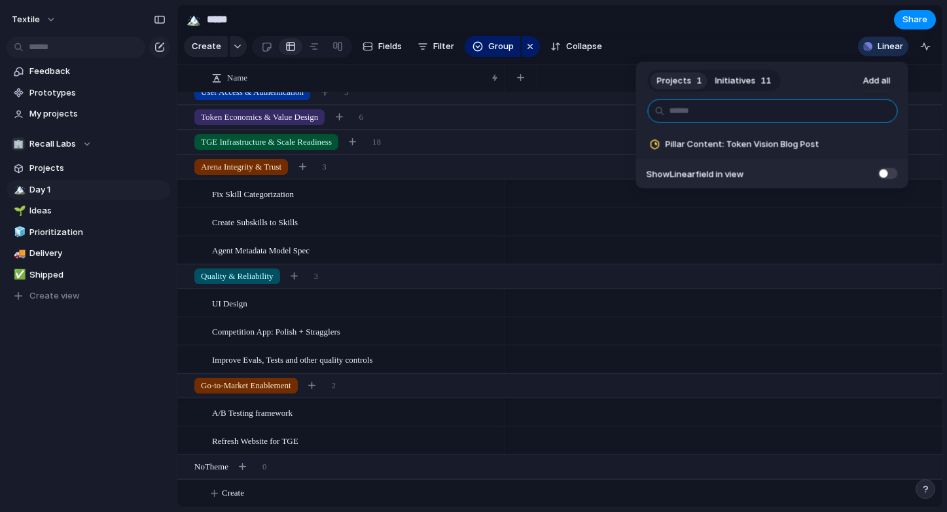
click at [771, 111] on input "text" at bounding box center [773, 111] width 250 height 24
type input "*****"
click at [856, 145] on span "Add" at bounding box center [853, 144] width 16 height 13
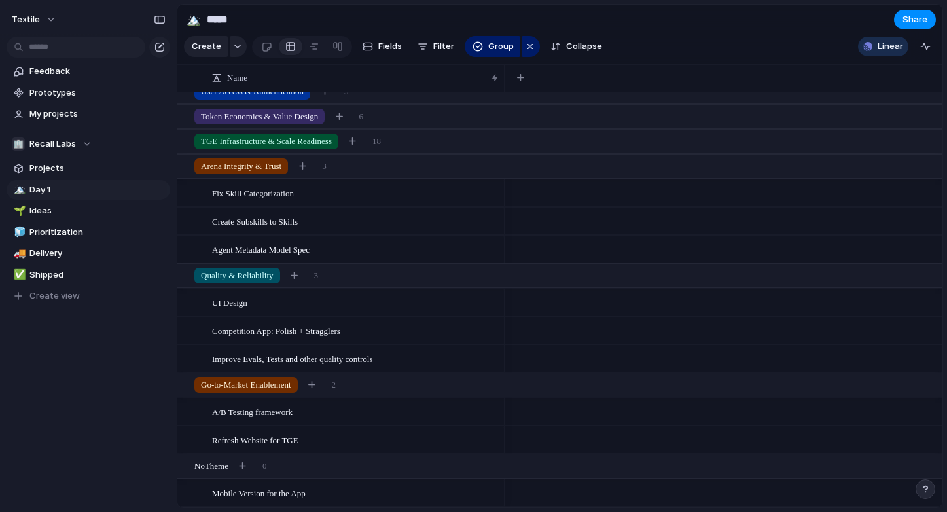
click at [412, 497] on div "Projects 0 Initiatives 0 Add all ***** ✅️ In sync with Linear Show Linear field…" at bounding box center [473, 256] width 947 height 512
click at [329, 491] on div "Mobile Version for the App" at bounding box center [356, 493] width 288 height 27
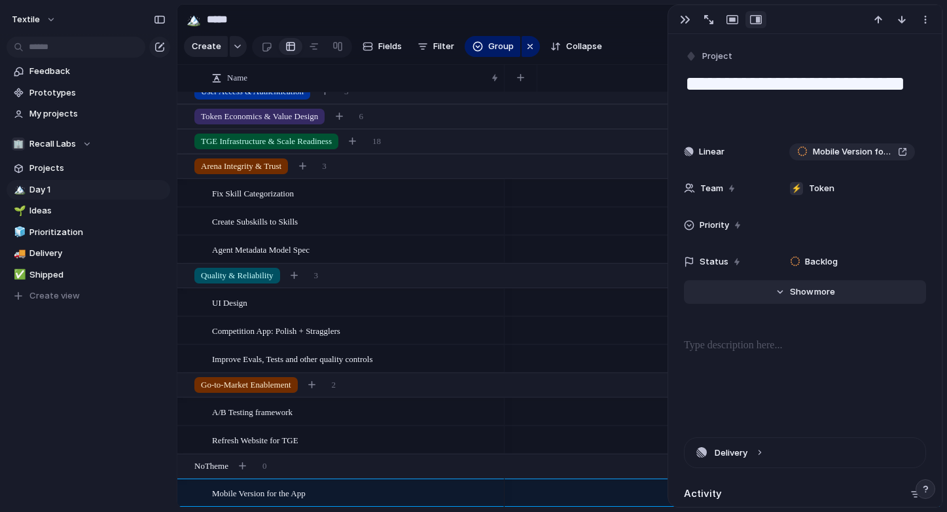
click at [815, 295] on span "more" at bounding box center [824, 291] width 21 height 13
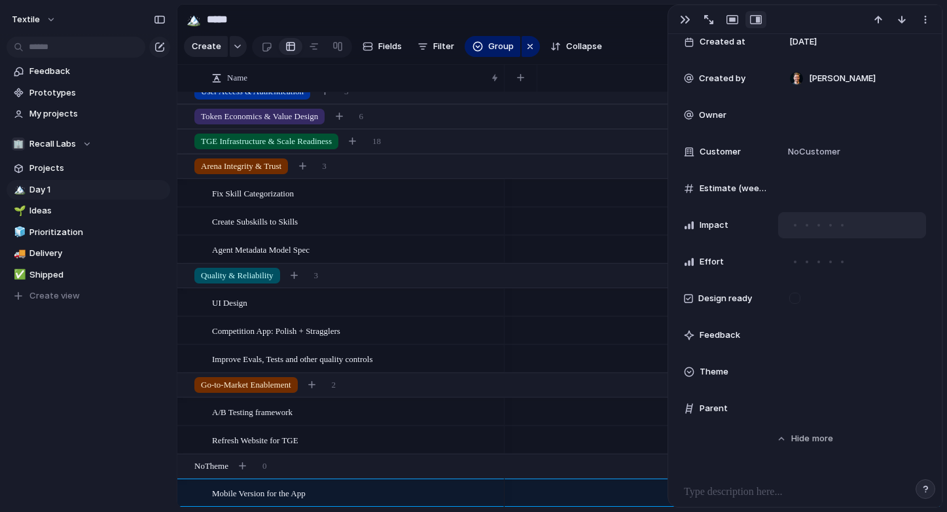
scroll to position [392, 0]
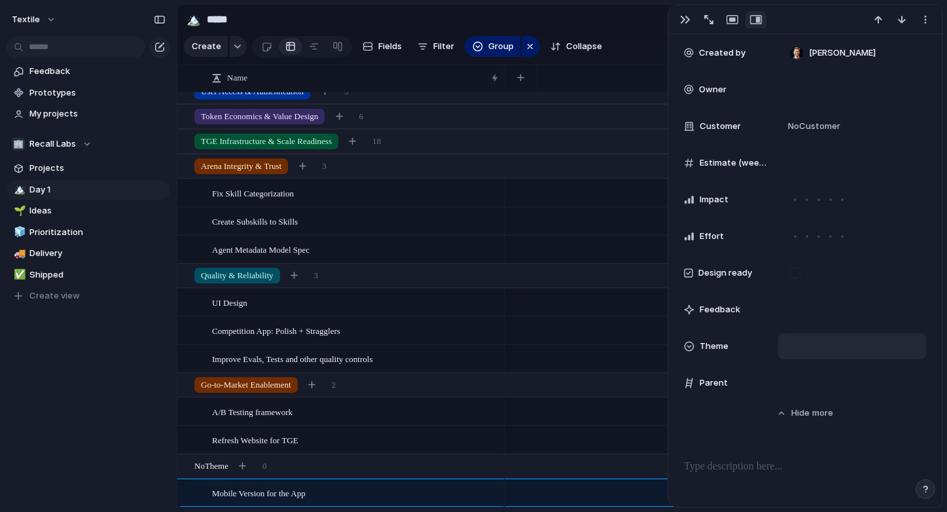
click at [810, 353] on div at bounding box center [852, 346] width 136 height 14
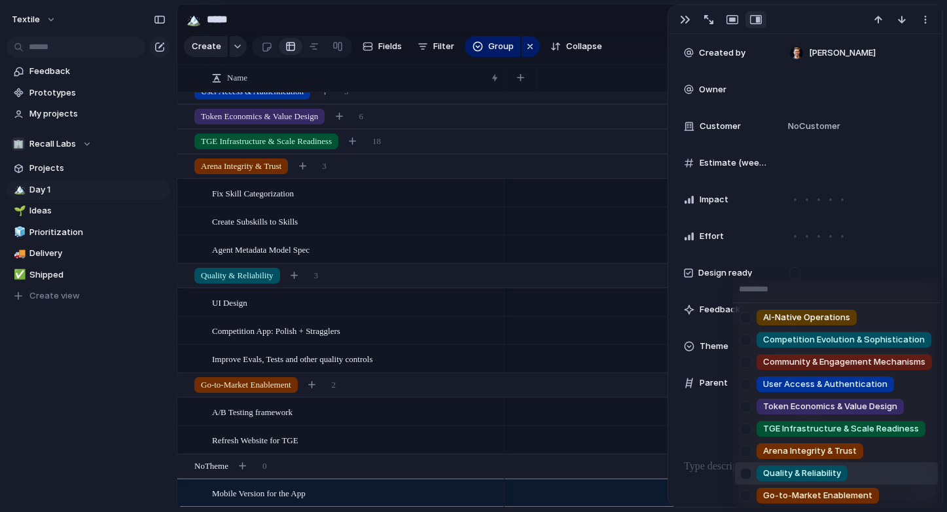
click at [811, 472] on span "Quality & Reliability" at bounding box center [802, 472] width 78 height 13
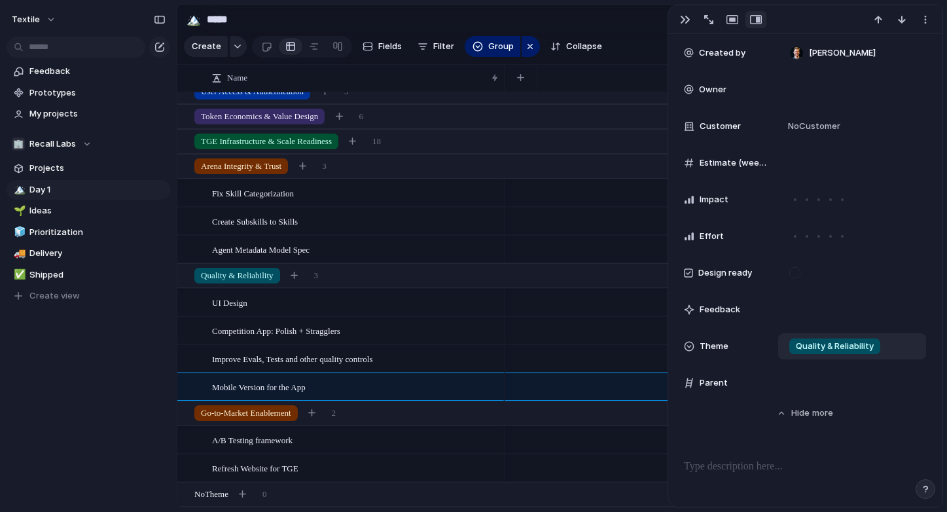
click at [822, 346] on span "Quality & Reliability" at bounding box center [835, 346] width 78 height 13
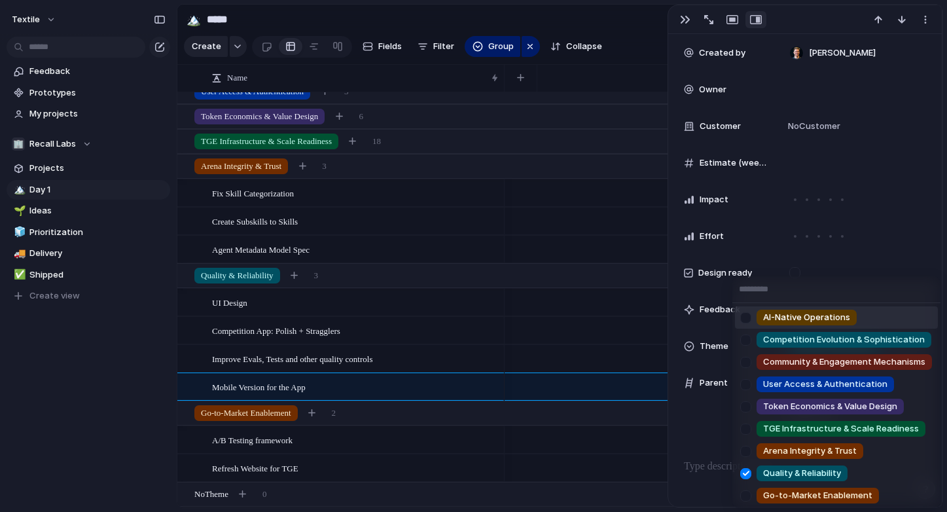
click at [792, 256] on div "AI-Native Operations Competition Evolution & Sophistication Community & Engagem…" at bounding box center [473, 256] width 947 height 512
